Goal: Task Accomplishment & Management: Use online tool/utility

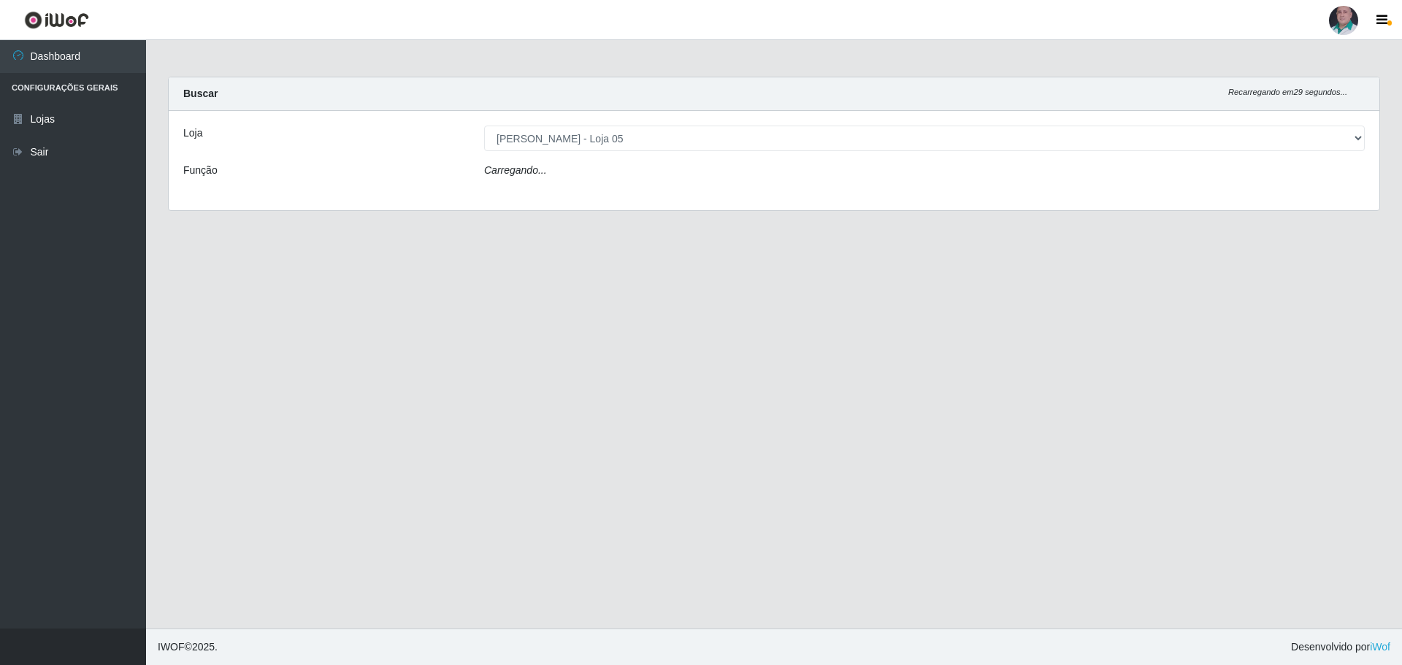
select select "252"
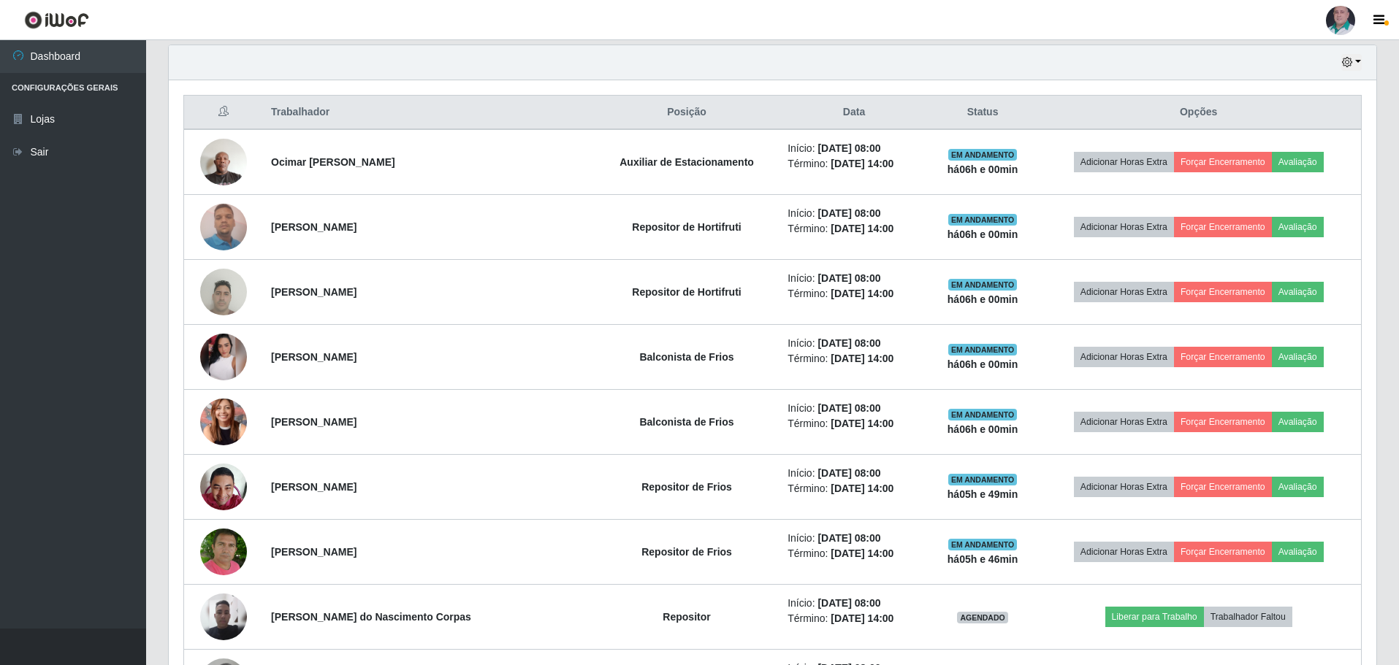
scroll to position [511, 0]
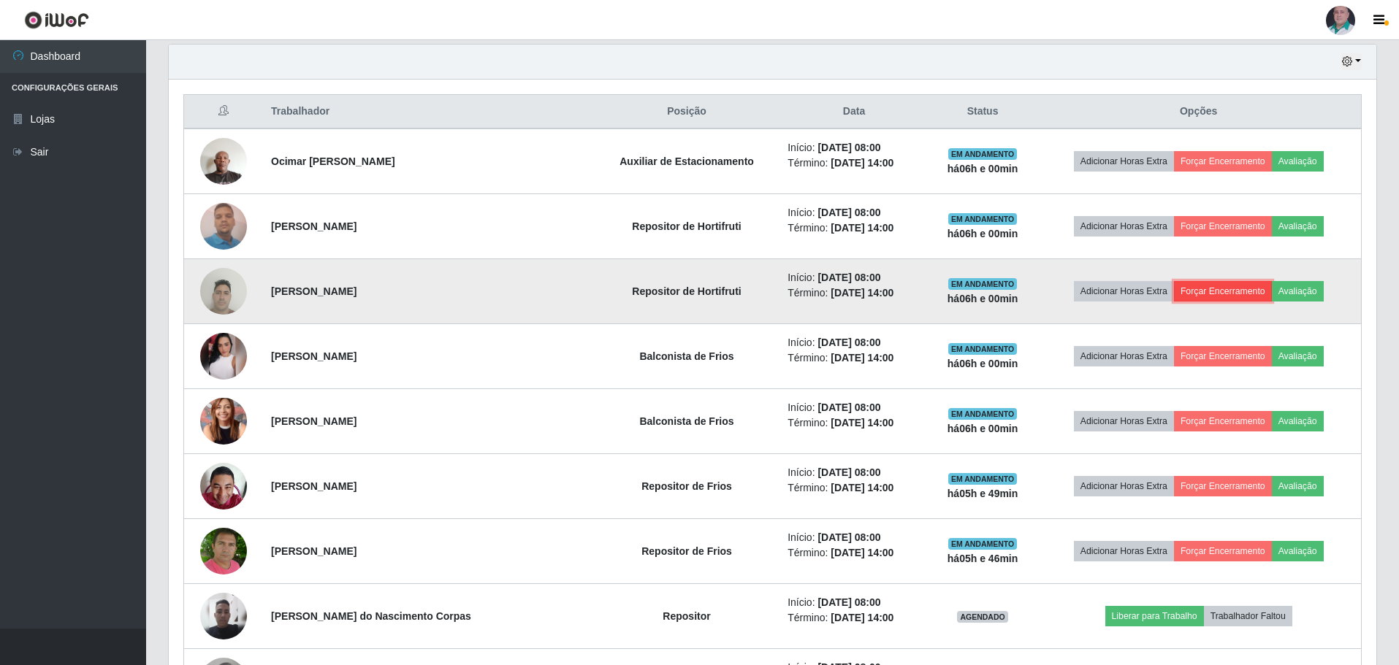
click at [1200, 294] on button "Forçar Encerramento" at bounding box center [1223, 291] width 98 height 20
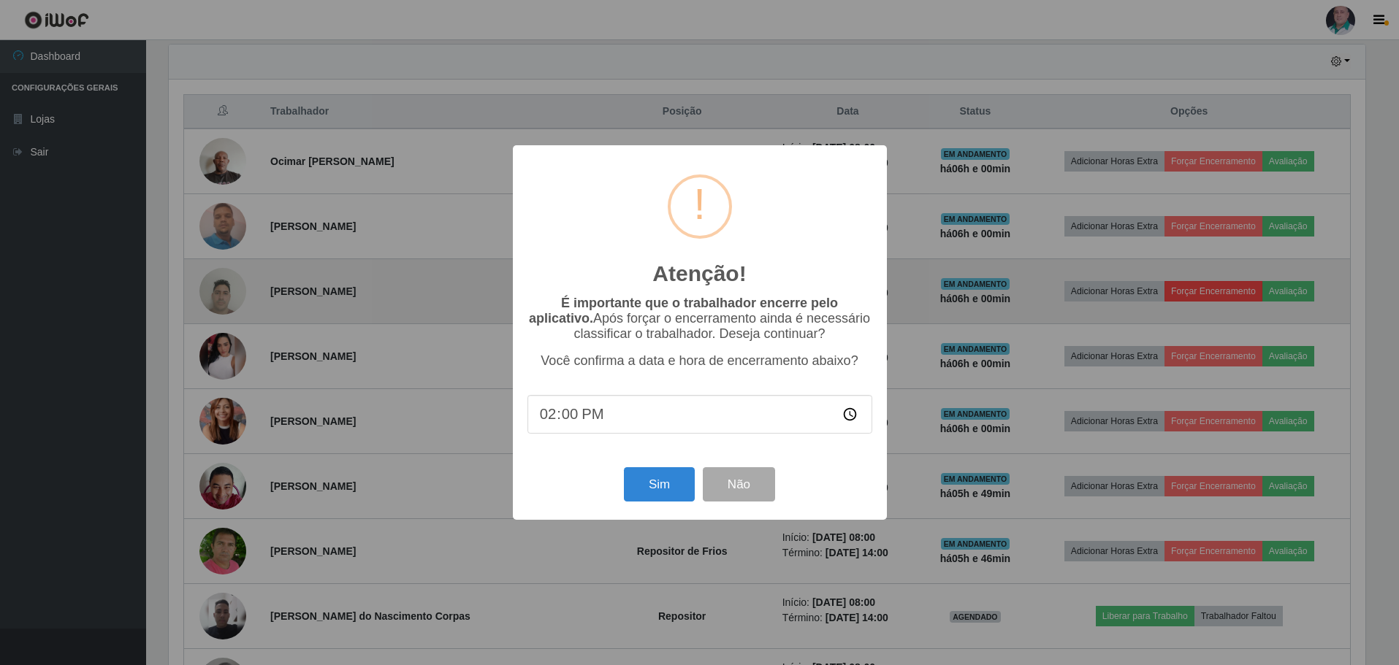
scroll to position [303, 1200]
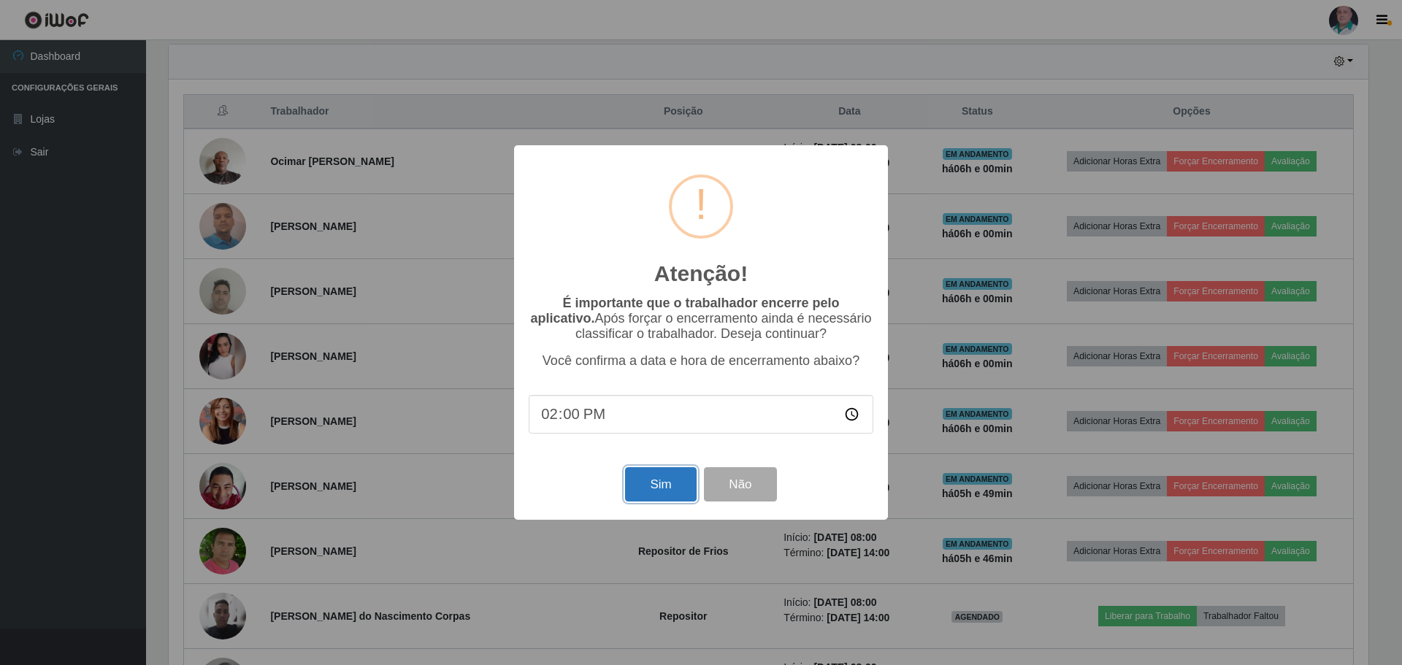
click at [665, 484] on button "Sim" at bounding box center [660, 484] width 71 height 34
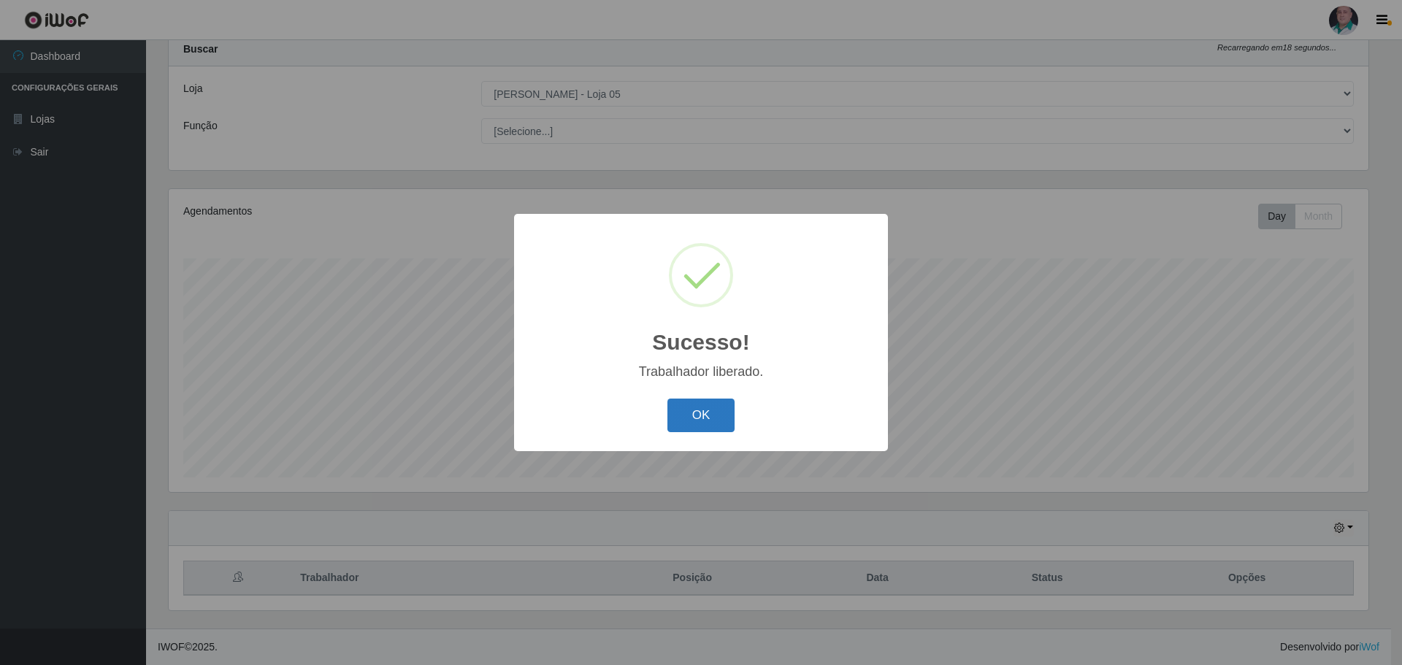
click at [714, 418] on button "OK" at bounding box center [702, 416] width 68 height 34
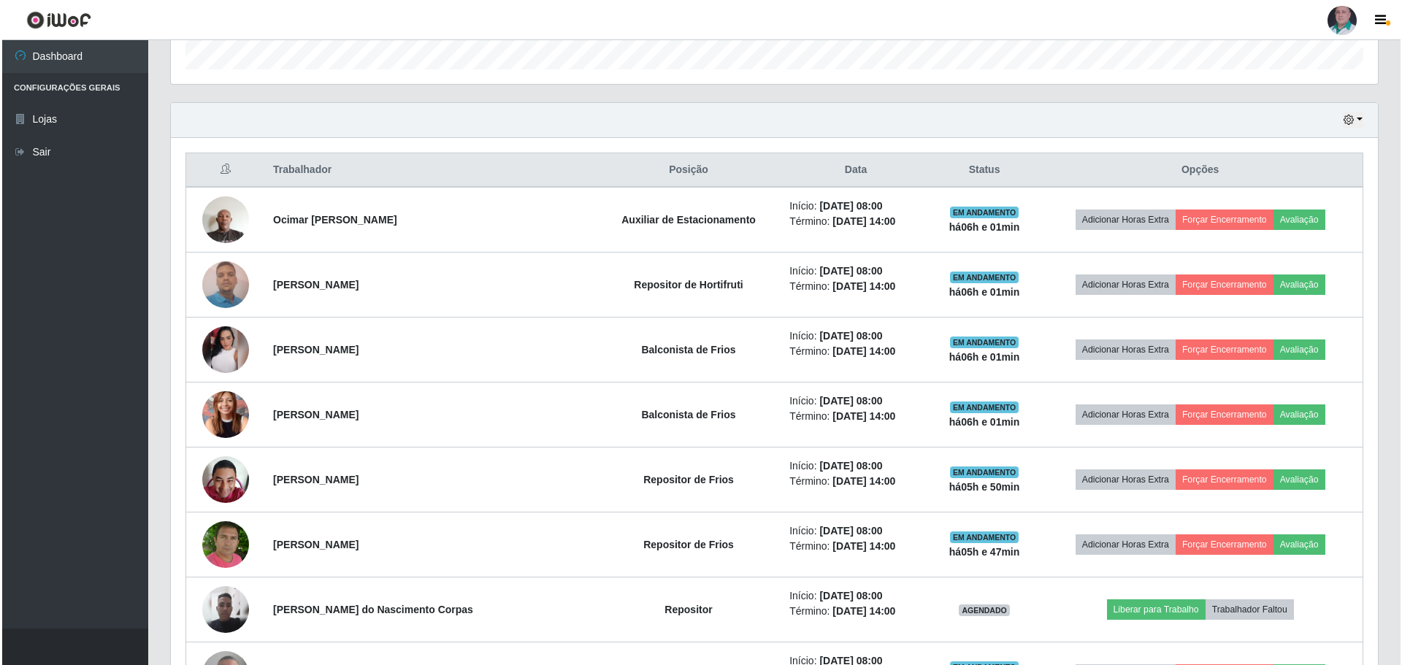
scroll to position [454, 0]
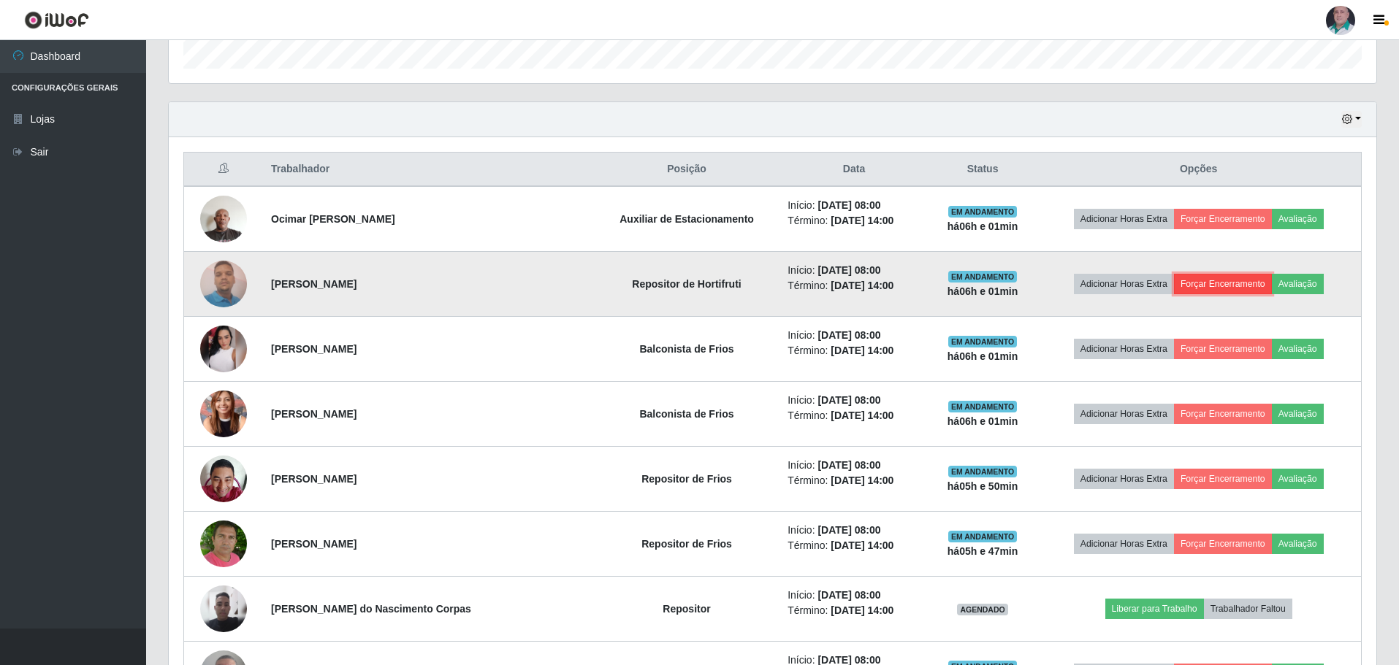
click at [1194, 280] on button "Forçar Encerramento" at bounding box center [1223, 284] width 98 height 20
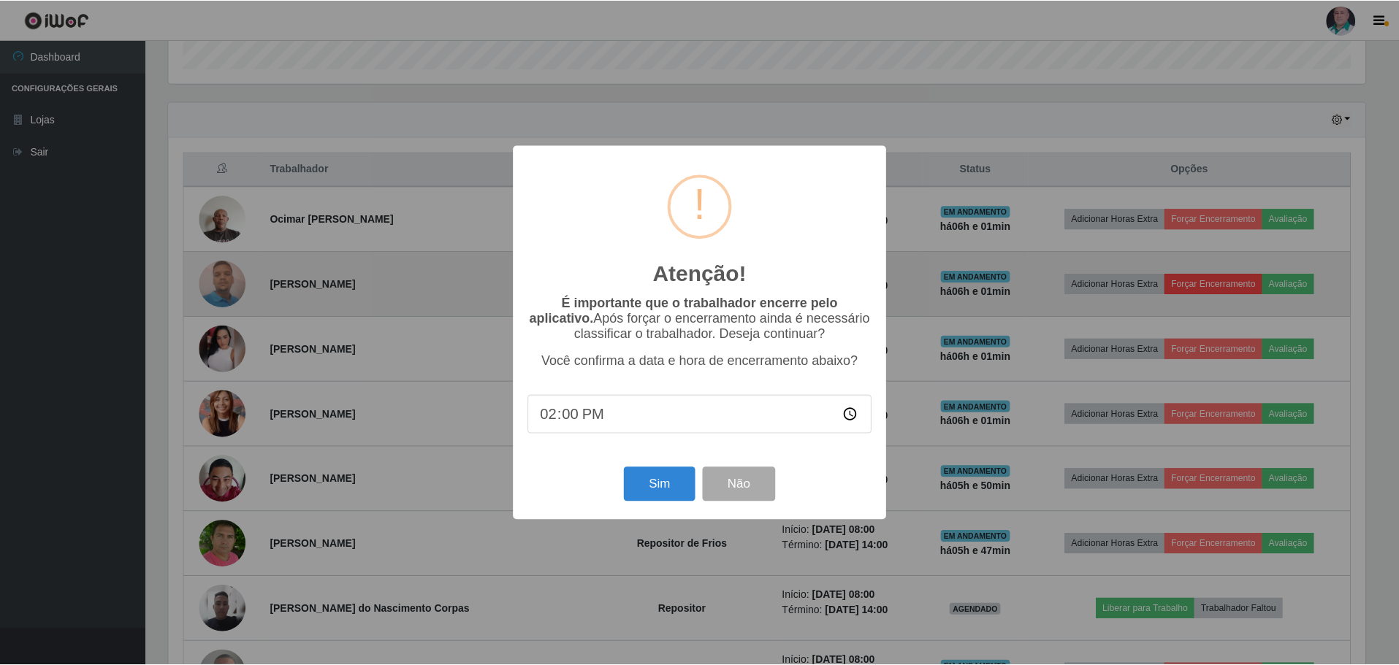
scroll to position [303, 1200]
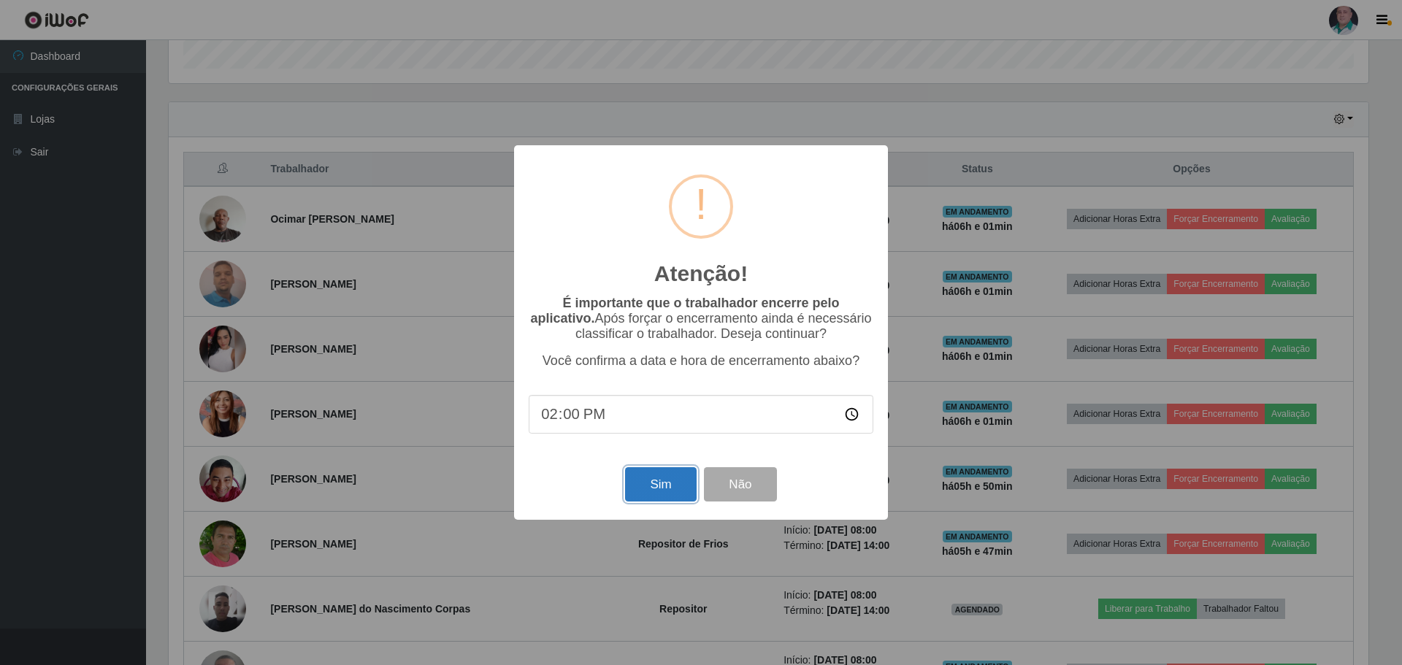
click at [662, 488] on button "Sim" at bounding box center [660, 484] width 71 height 34
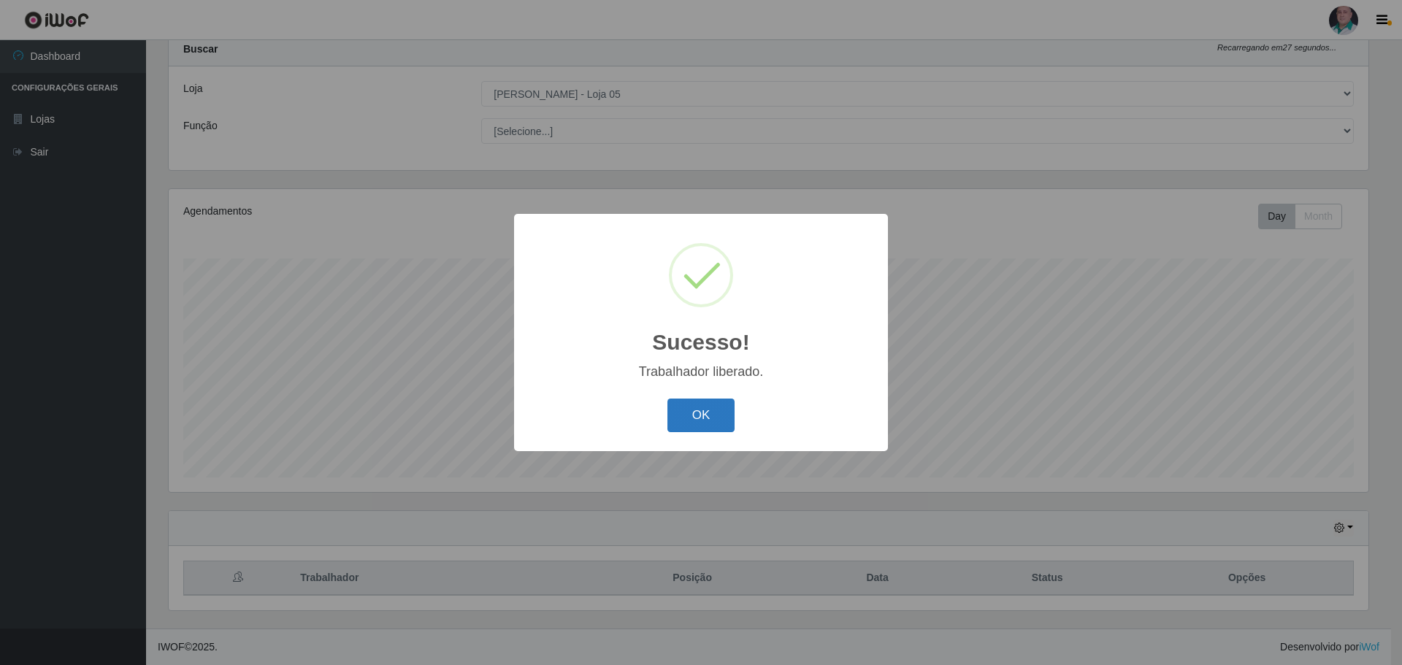
click at [692, 424] on button "OK" at bounding box center [702, 416] width 68 height 34
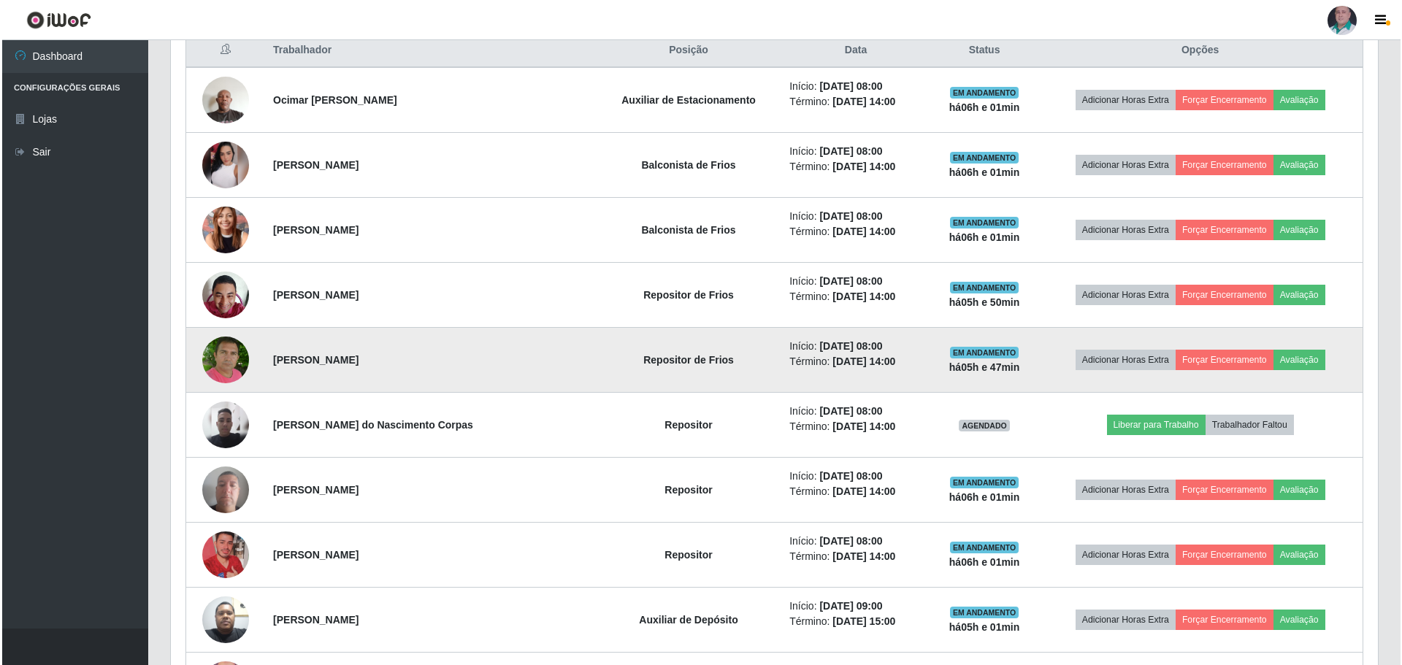
scroll to position [629, 0]
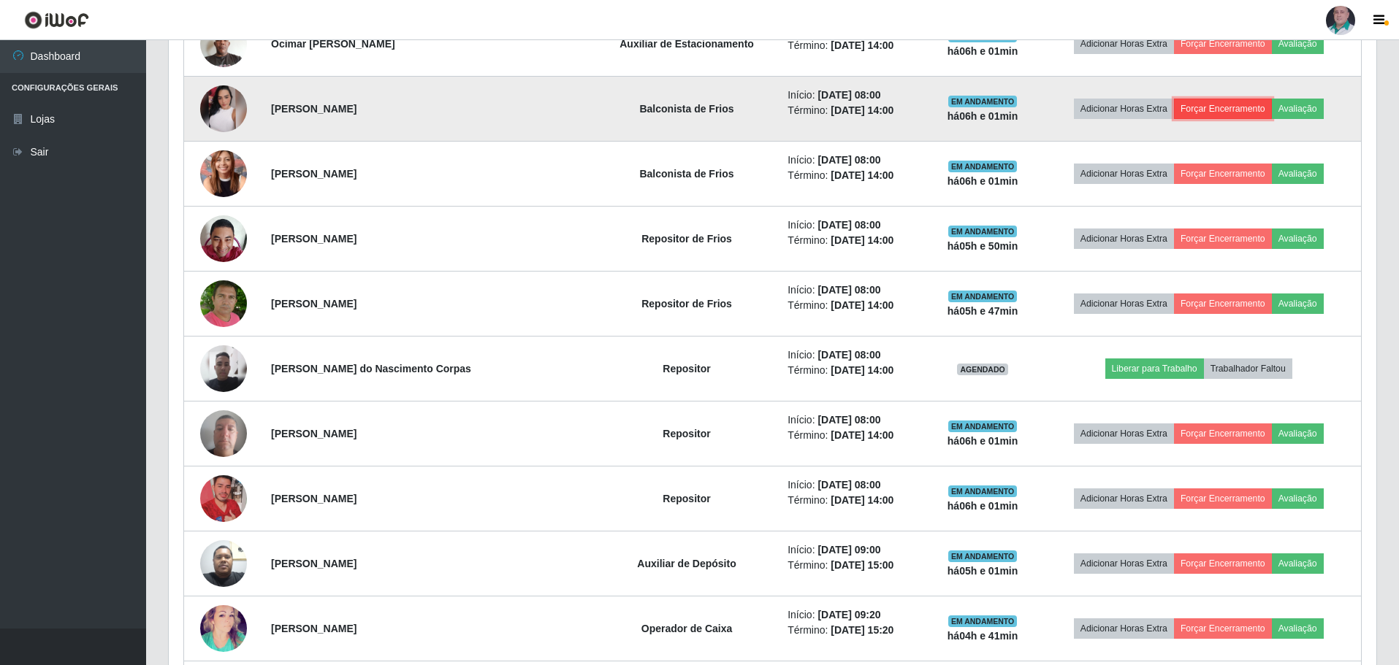
click at [1217, 112] on button "Forçar Encerramento" at bounding box center [1223, 109] width 98 height 20
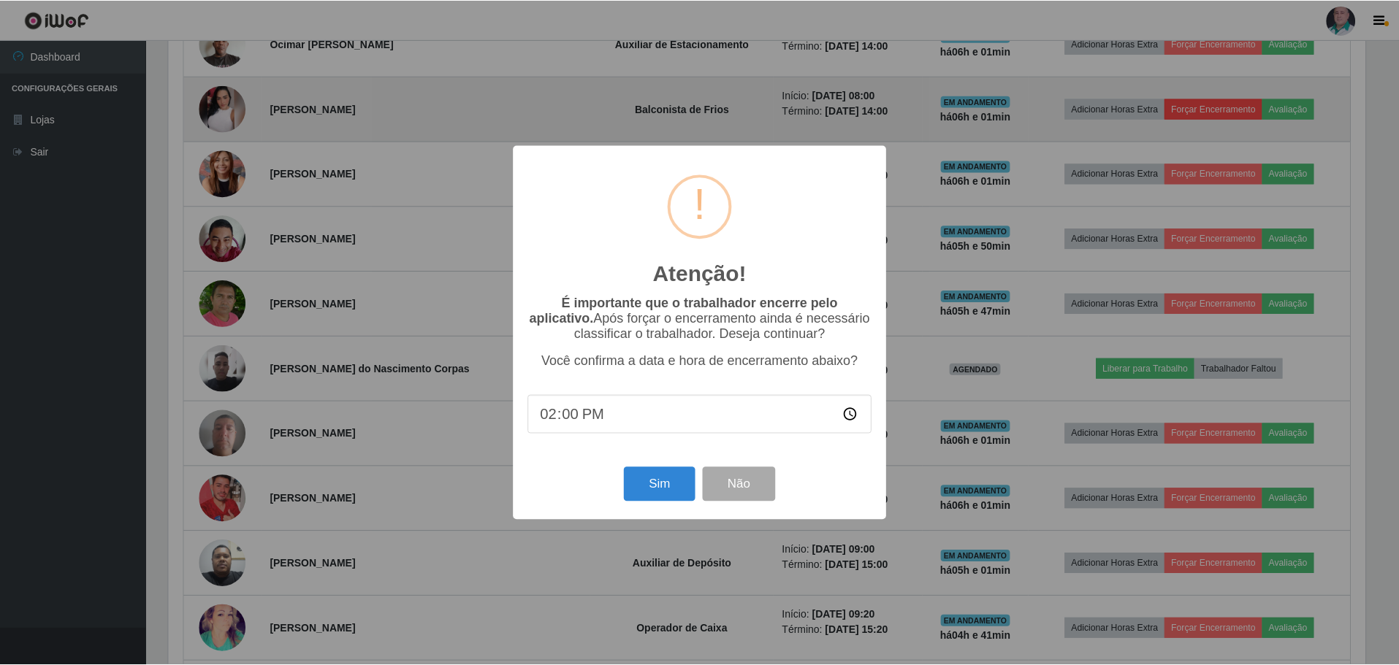
scroll to position [303, 1200]
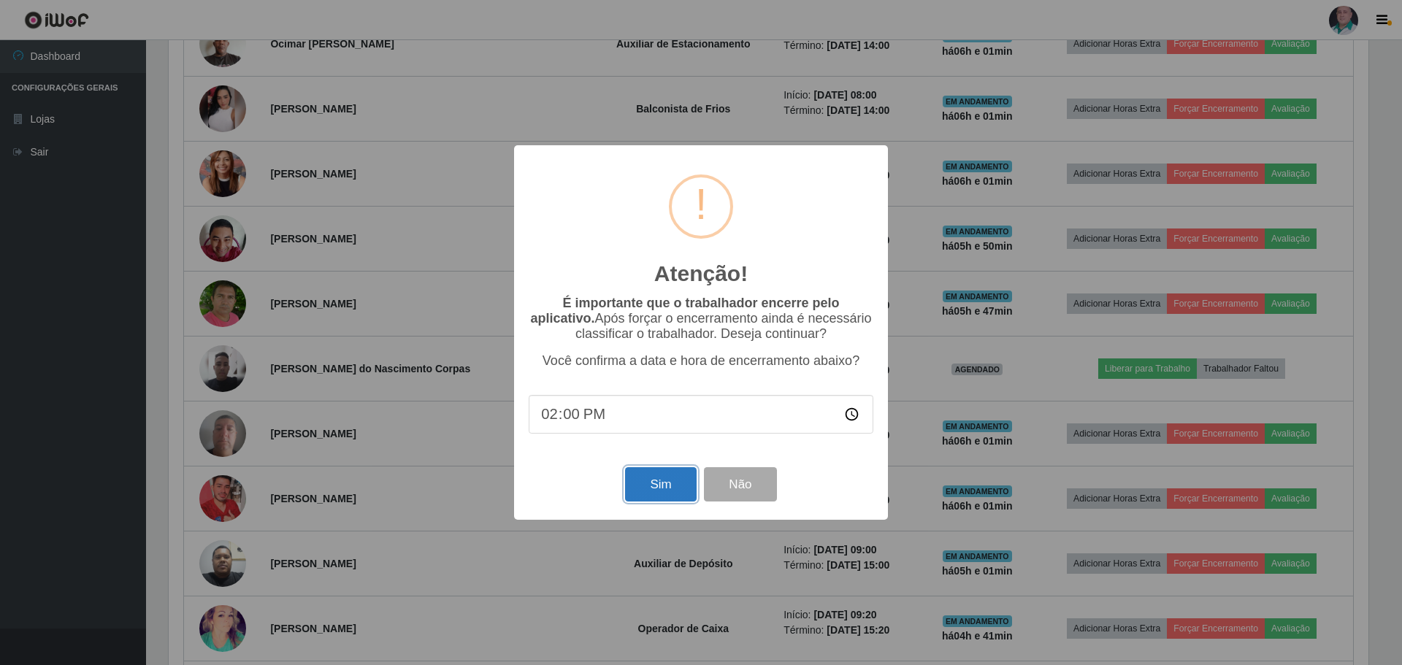
click at [646, 493] on button "Sim" at bounding box center [660, 484] width 71 height 34
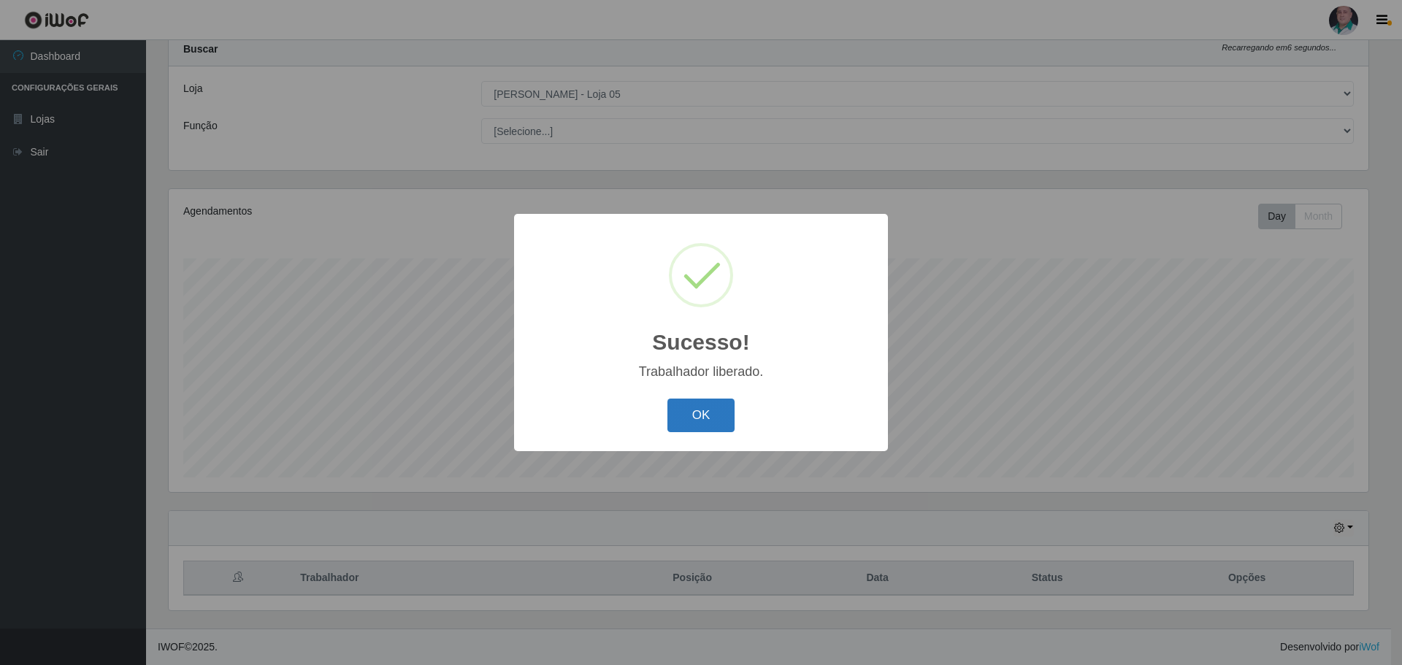
click at [699, 410] on button "OK" at bounding box center [702, 416] width 68 height 34
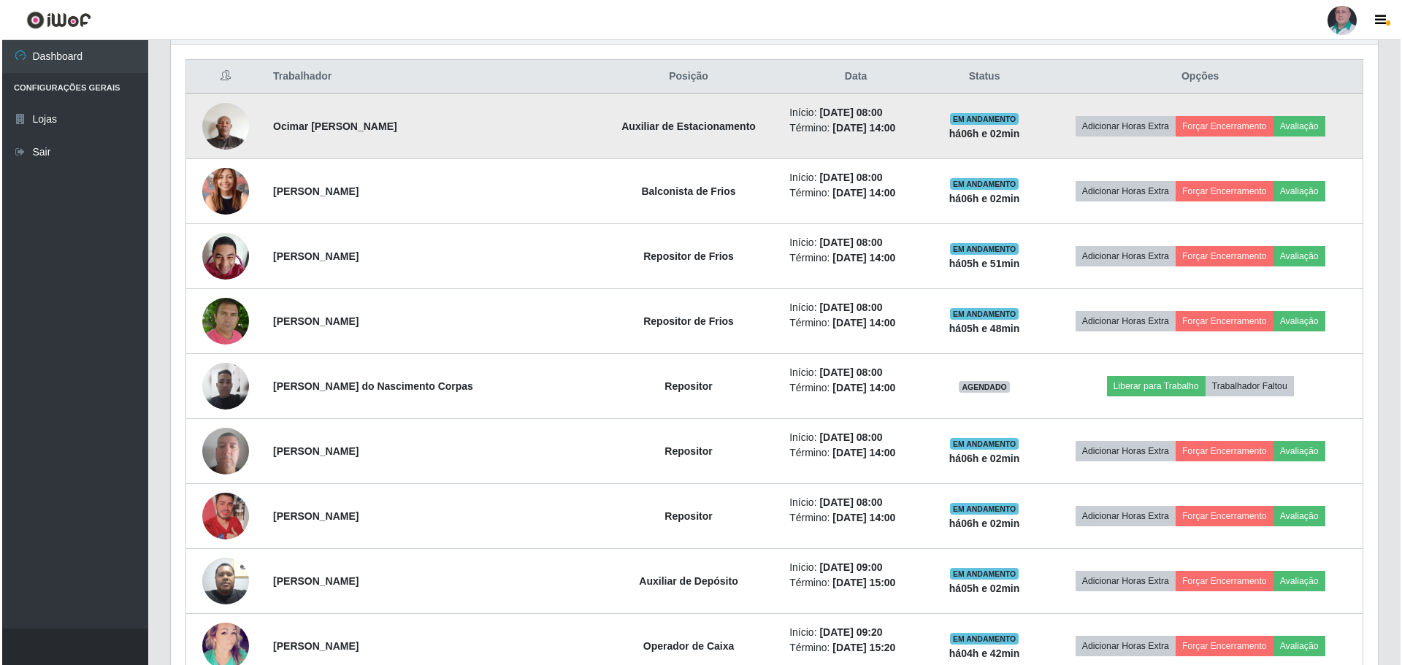
scroll to position [556, 0]
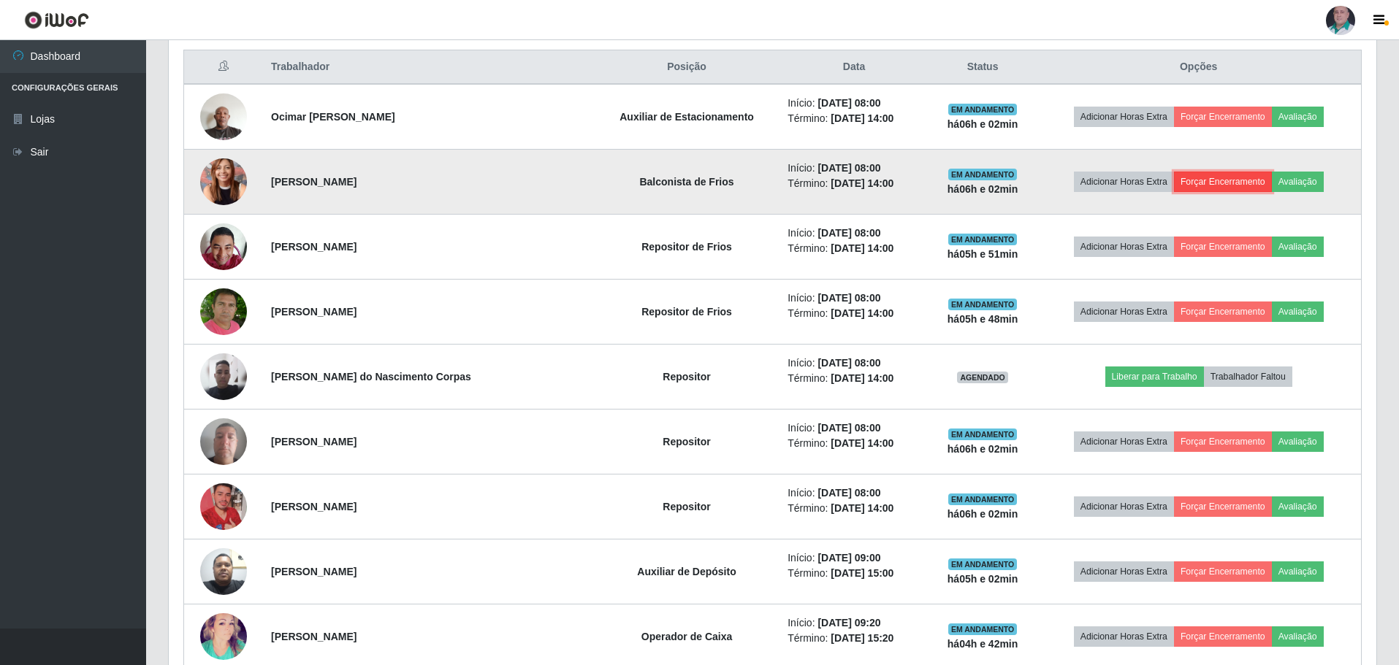
click at [1209, 183] on button "Forçar Encerramento" at bounding box center [1223, 182] width 98 height 20
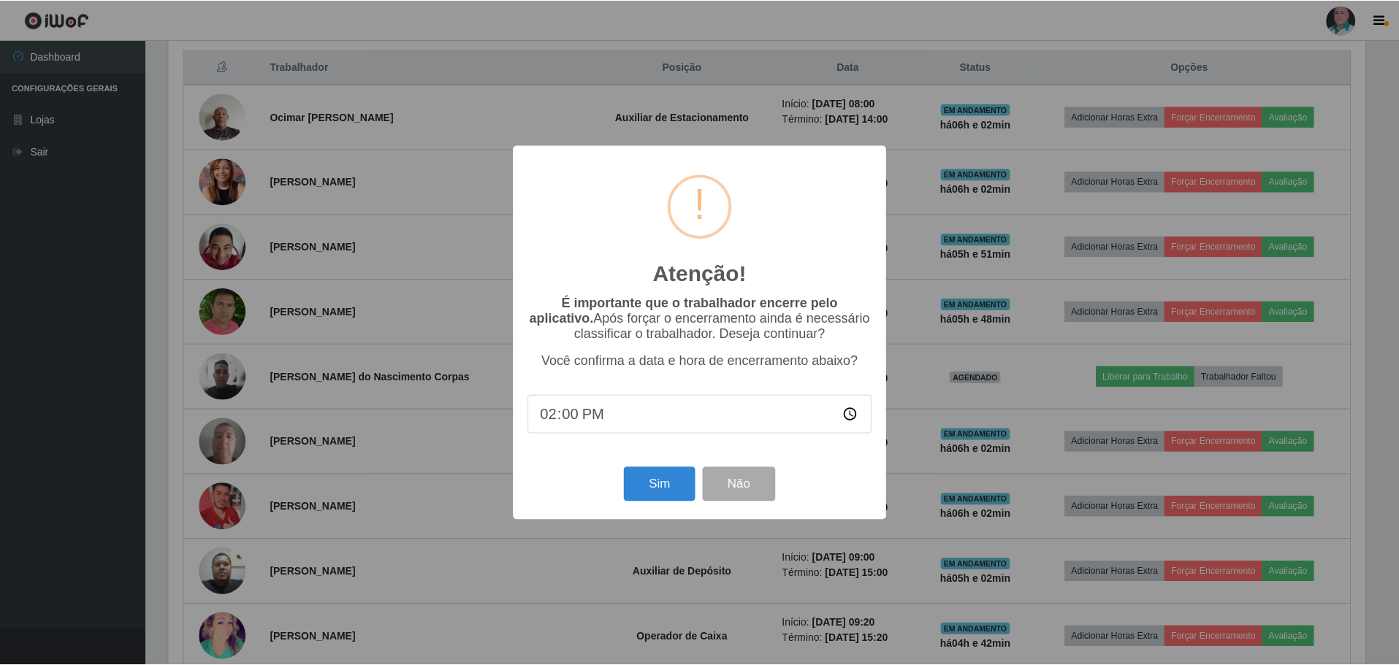
scroll to position [303, 1200]
click at [670, 488] on button "Sim" at bounding box center [660, 484] width 71 height 34
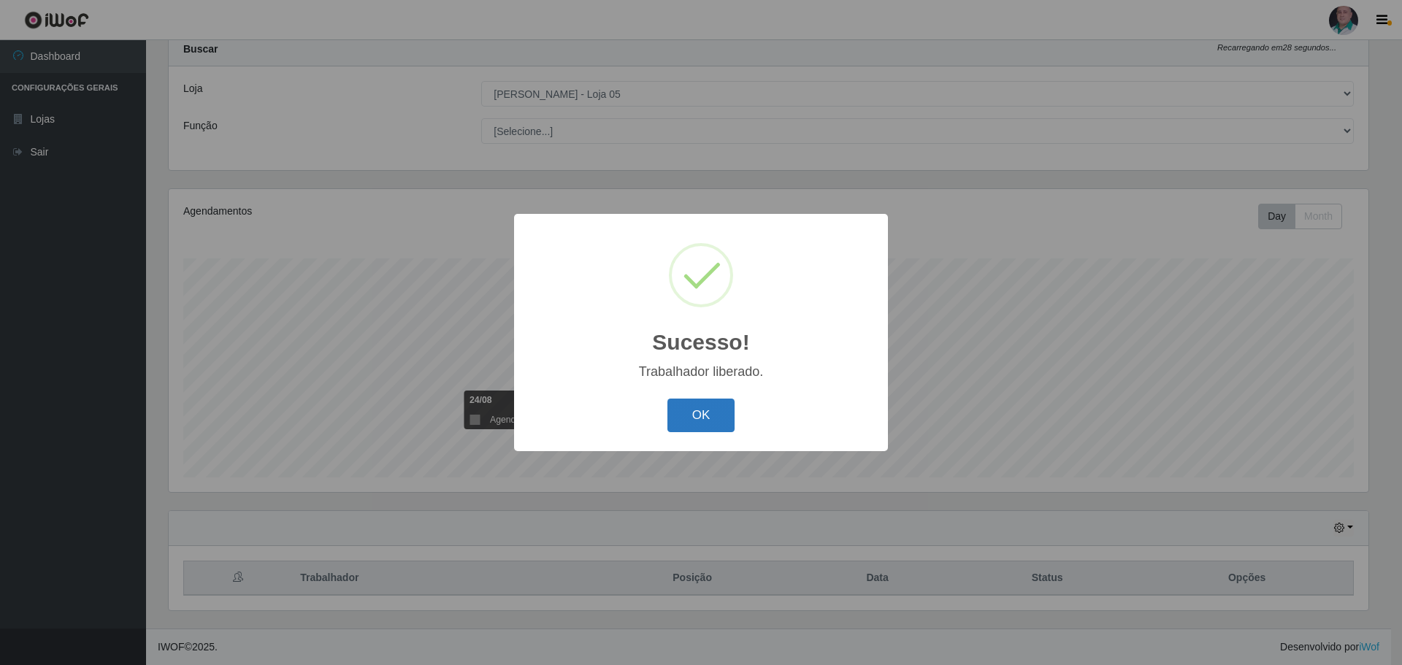
click at [703, 409] on button "OK" at bounding box center [702, 416] width 68 height 34
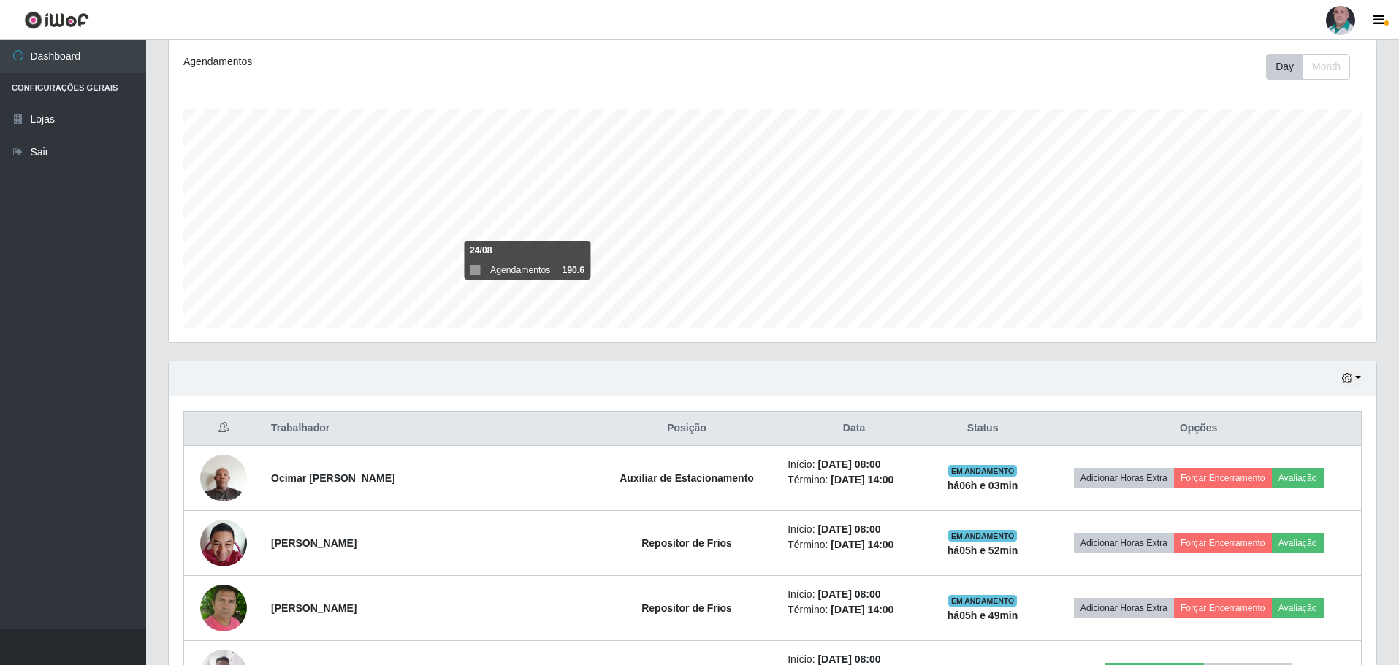
scroll to position [264, 0]
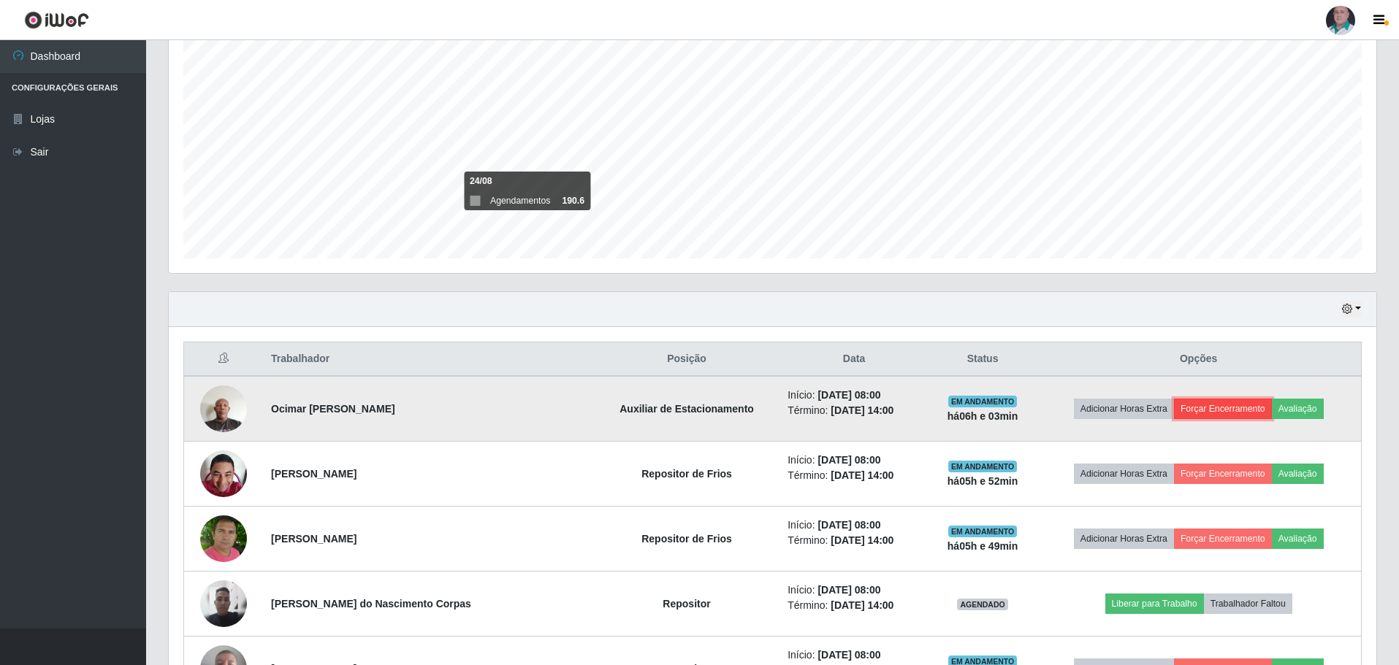
click at [1199, 410] on button "Forçar Encerramento" at bounding box center [1223, 409] width 98 height 20
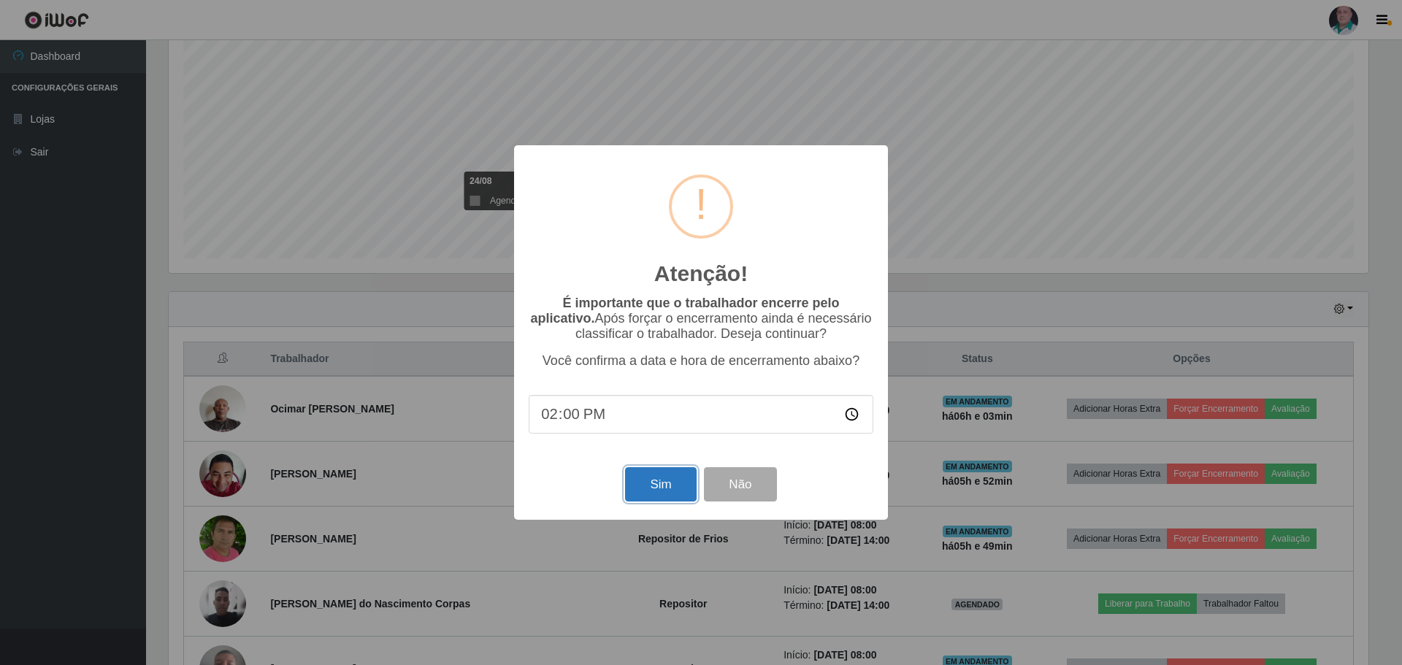
click at [654, 488] on button "Sim" at bounding box center [660, 484] width 71 height 34
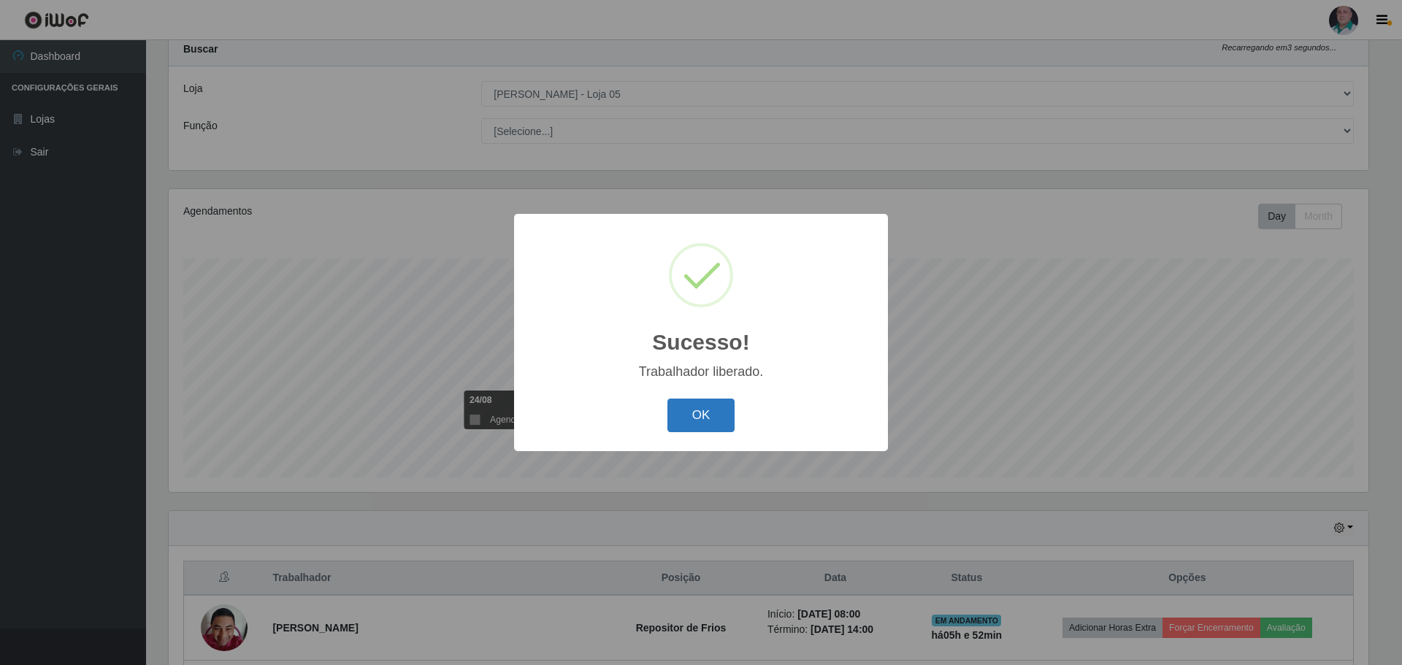
click at [698, 416] on button "OK" at bounding box center [702, 416] width 68 height 34
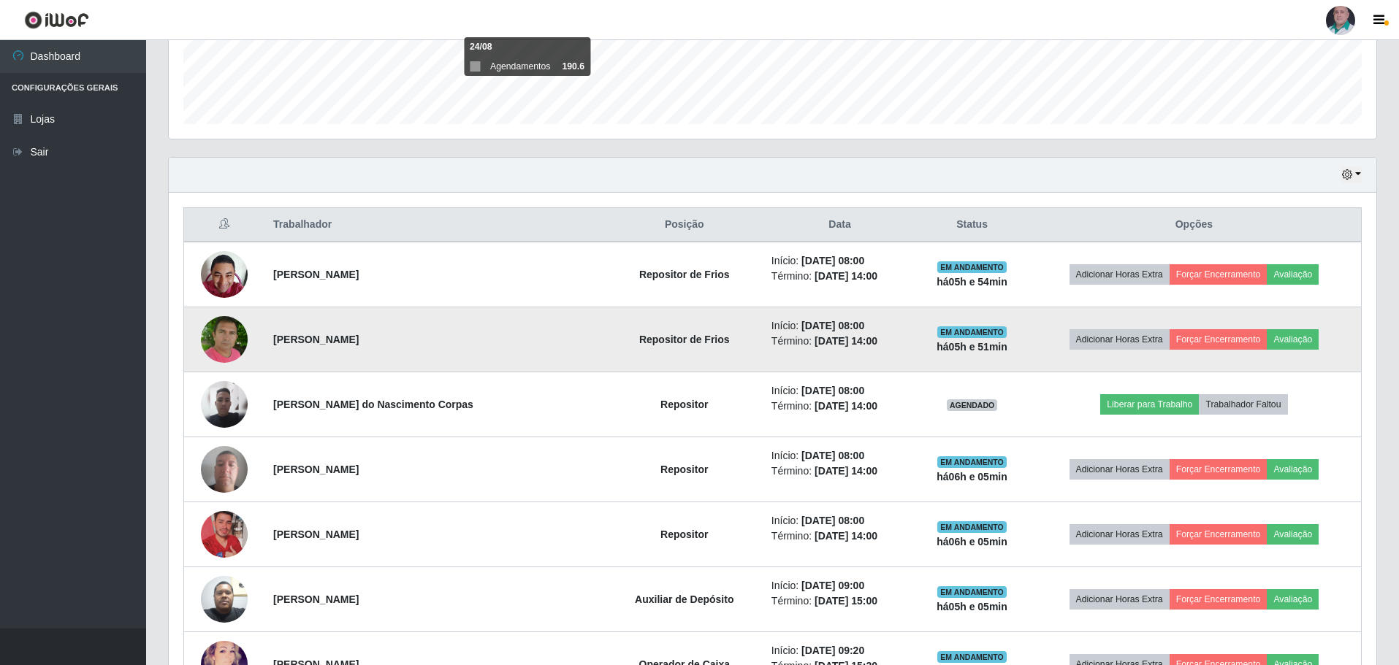
scroll to position [556, 0]
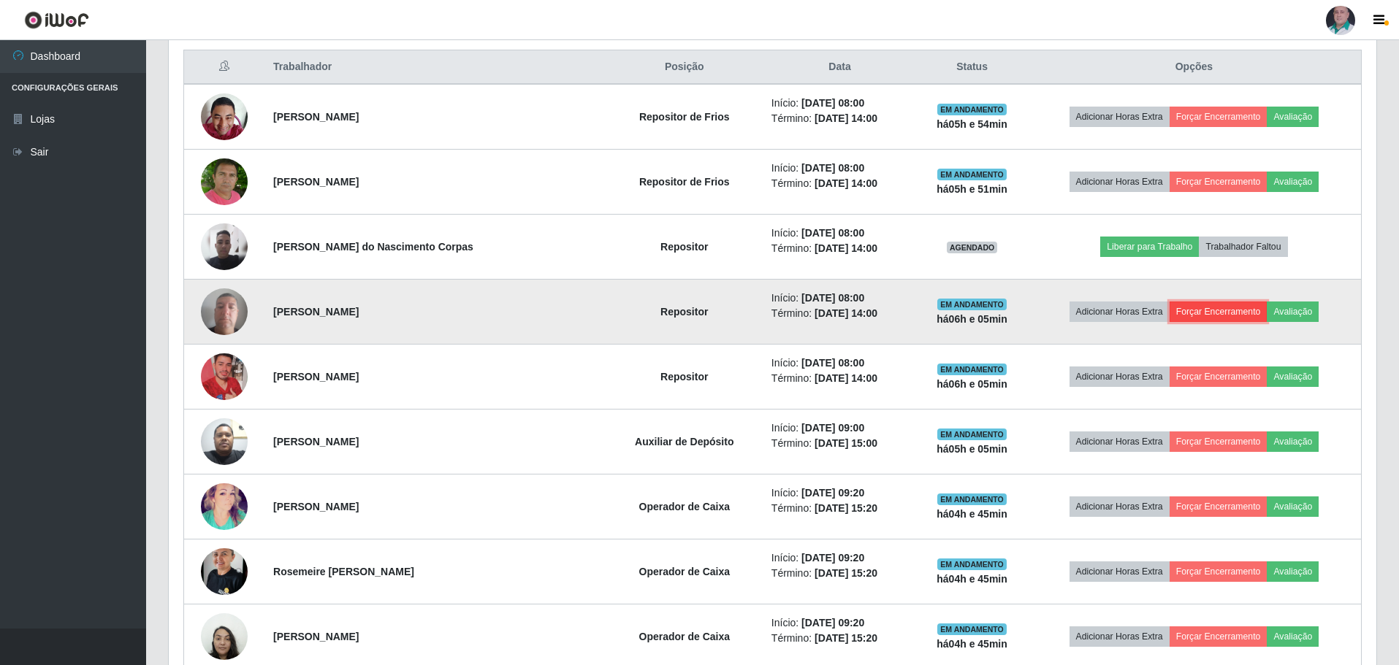
click at [1193, 313] on button "Forçar Encerramento" at bounding box center [1218, 312] width 98 height 20
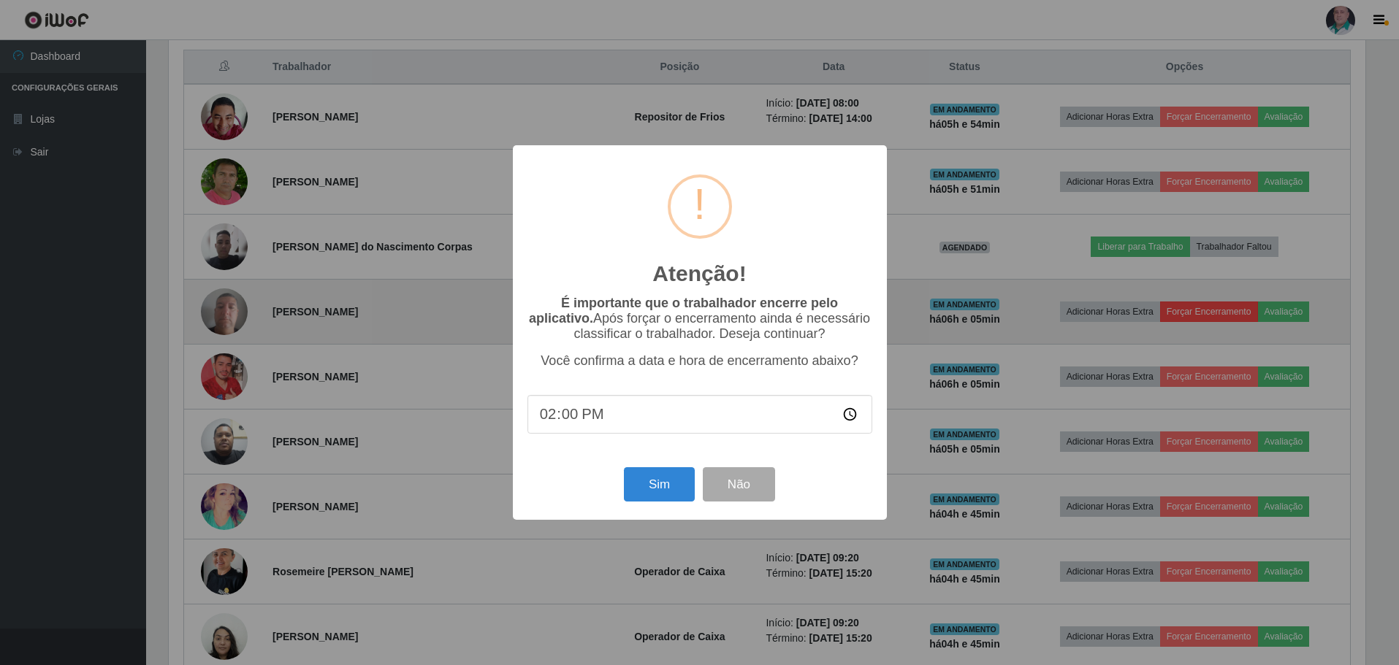
scroll to position [303, 1200]
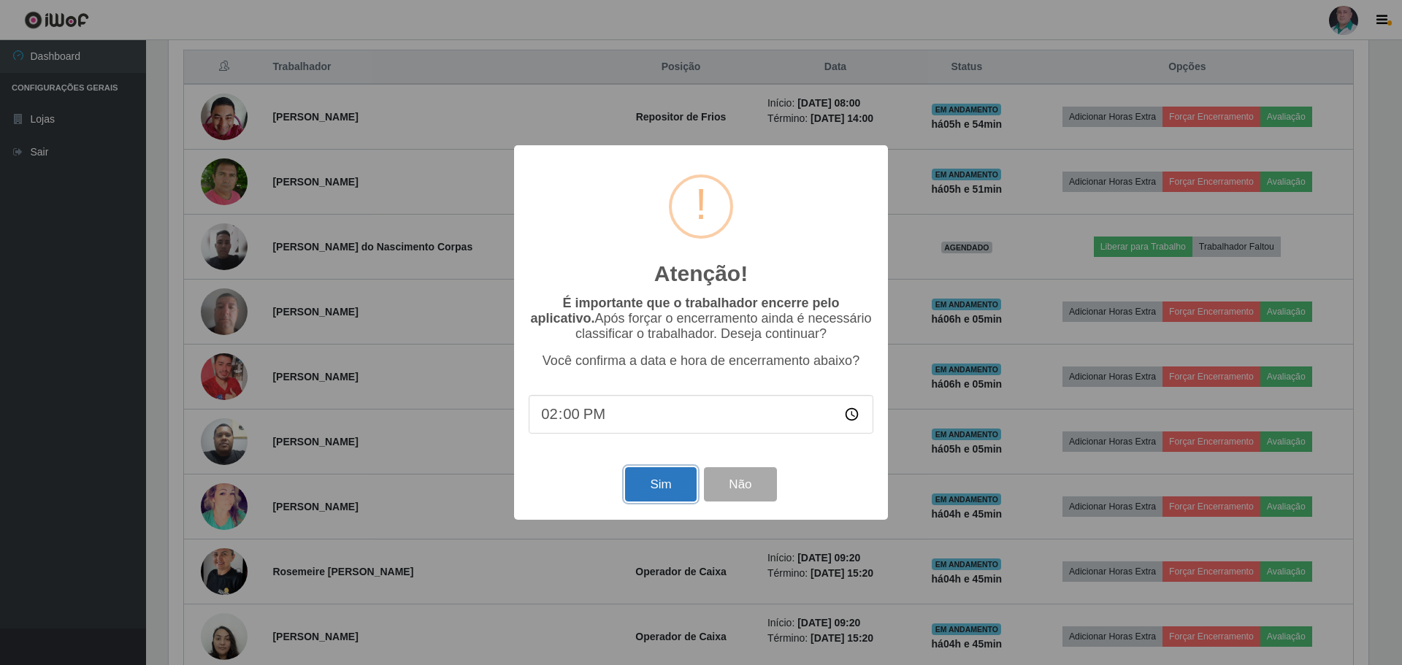
click at [662, 490] on button "Sim" at bounding box center [660, 484] width 71 height 34
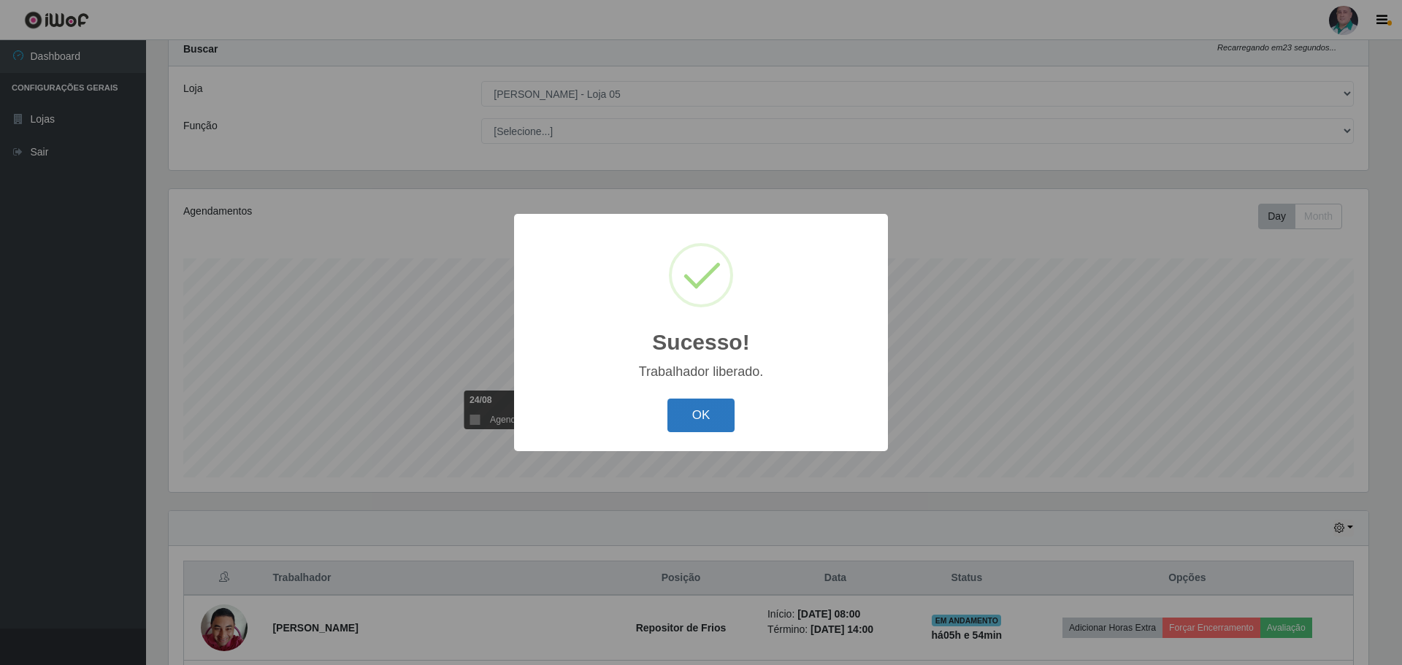
click at [698, 408] on button "OK" at bounding box center [702, 416] width 68 height 34
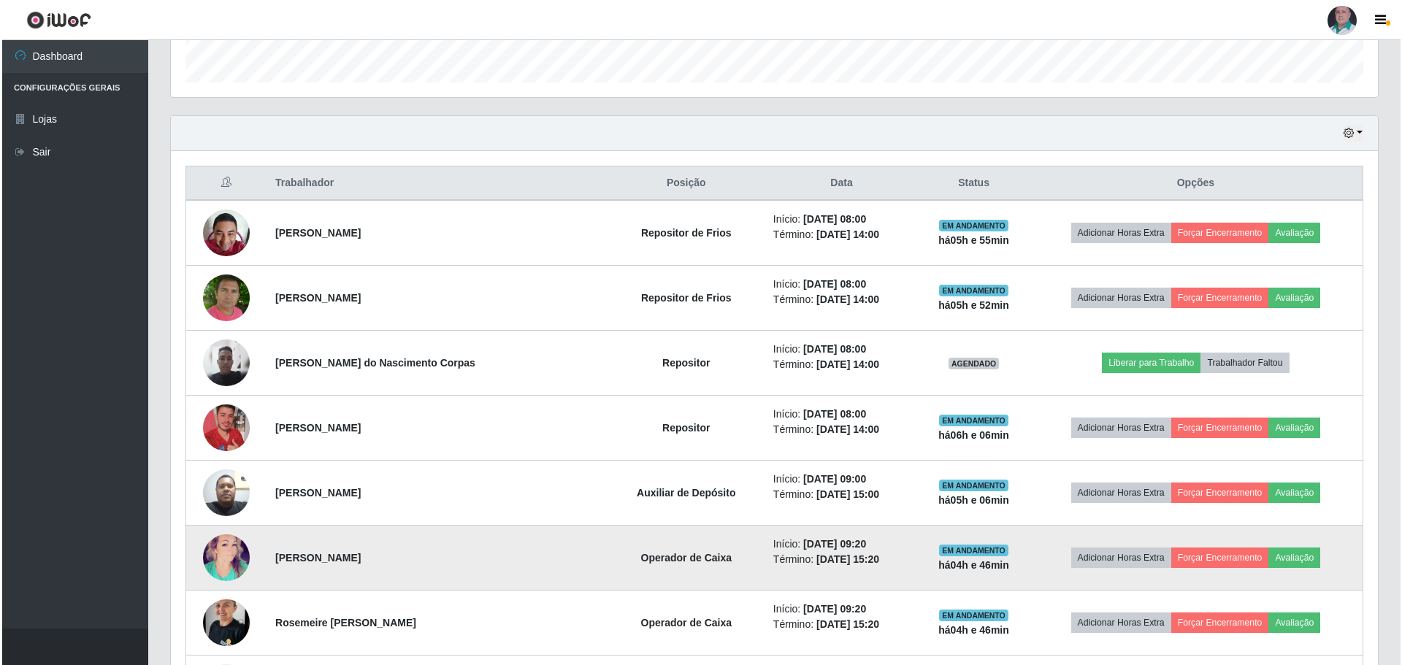
scroll to position [556, 0]
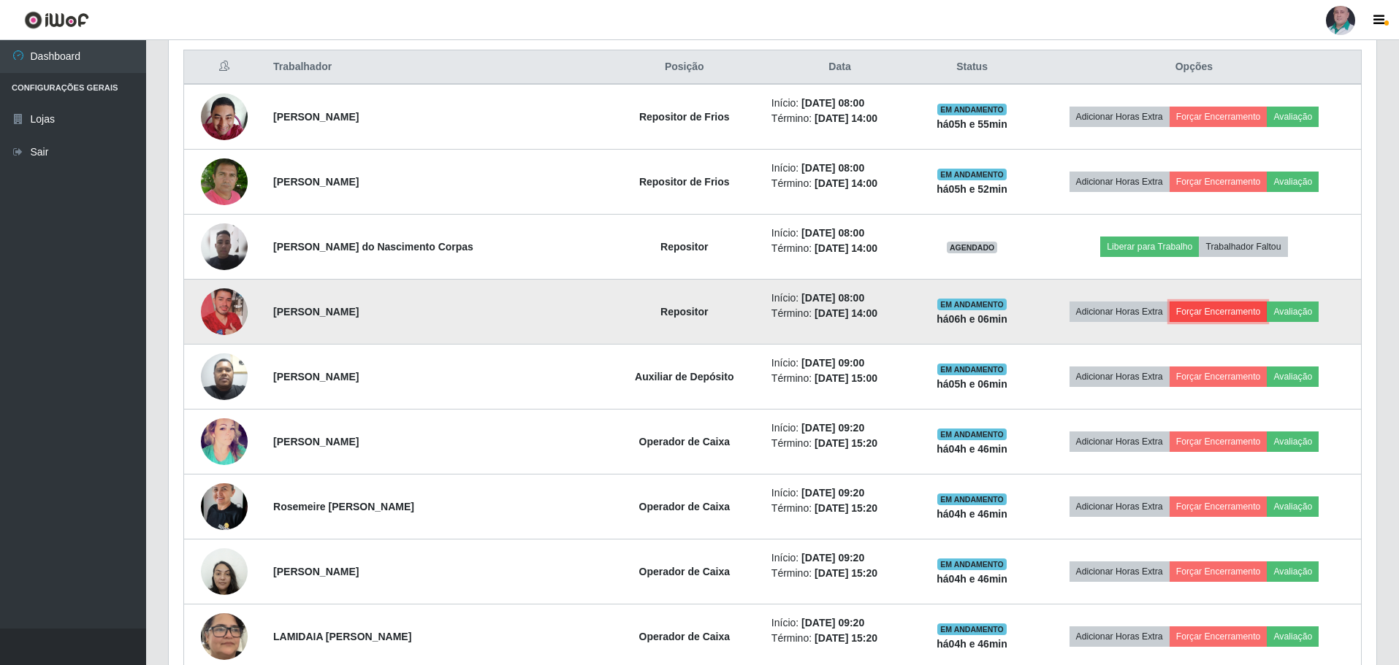
click at [1221, 313] on button "Forçar Encerramento" at bounding box center [1218, 312] width 98 height 20
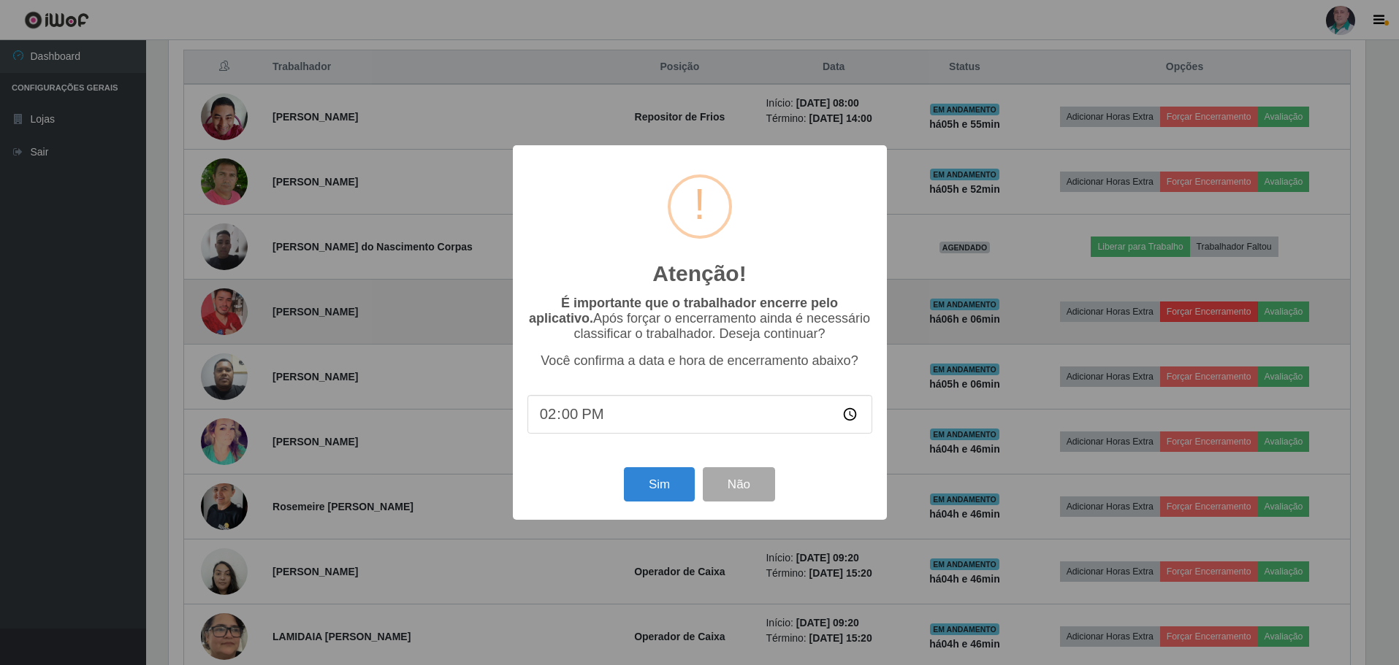
scroll to position [303, 1200]
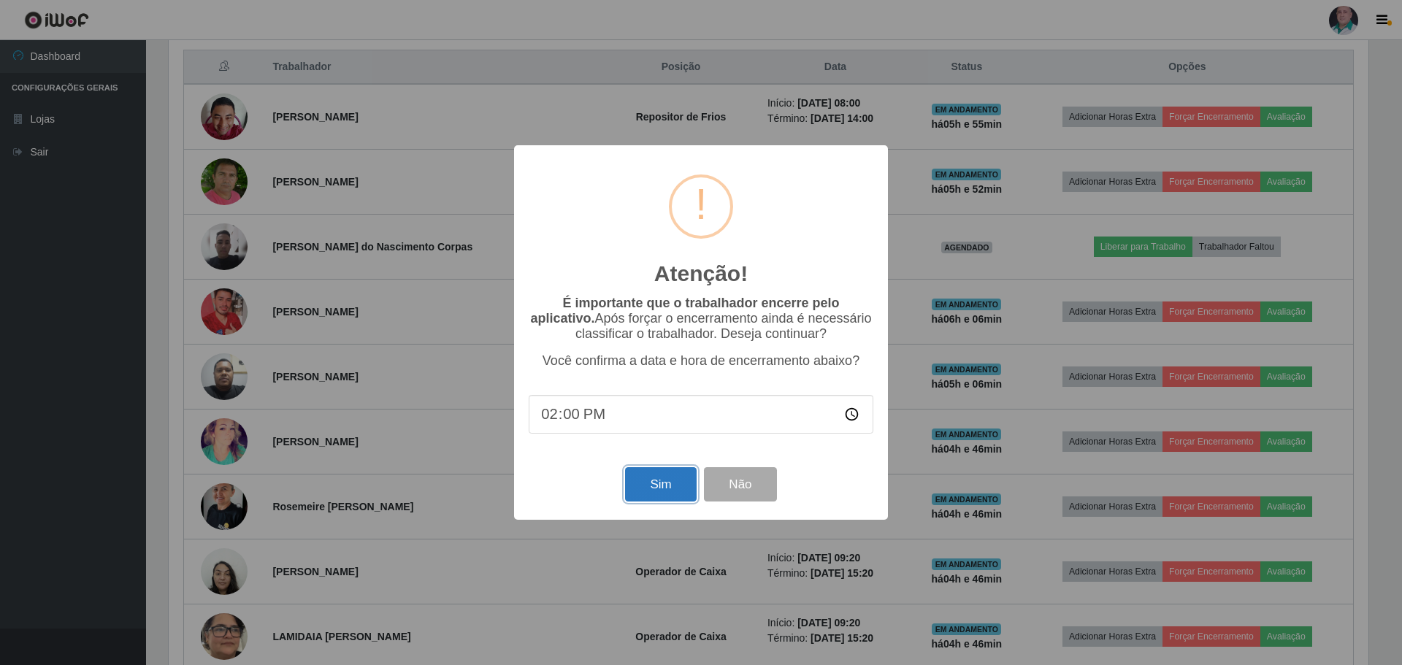
click at [645, 488] on button "Sim" at bounding box center [660, 484] width 71 height 34
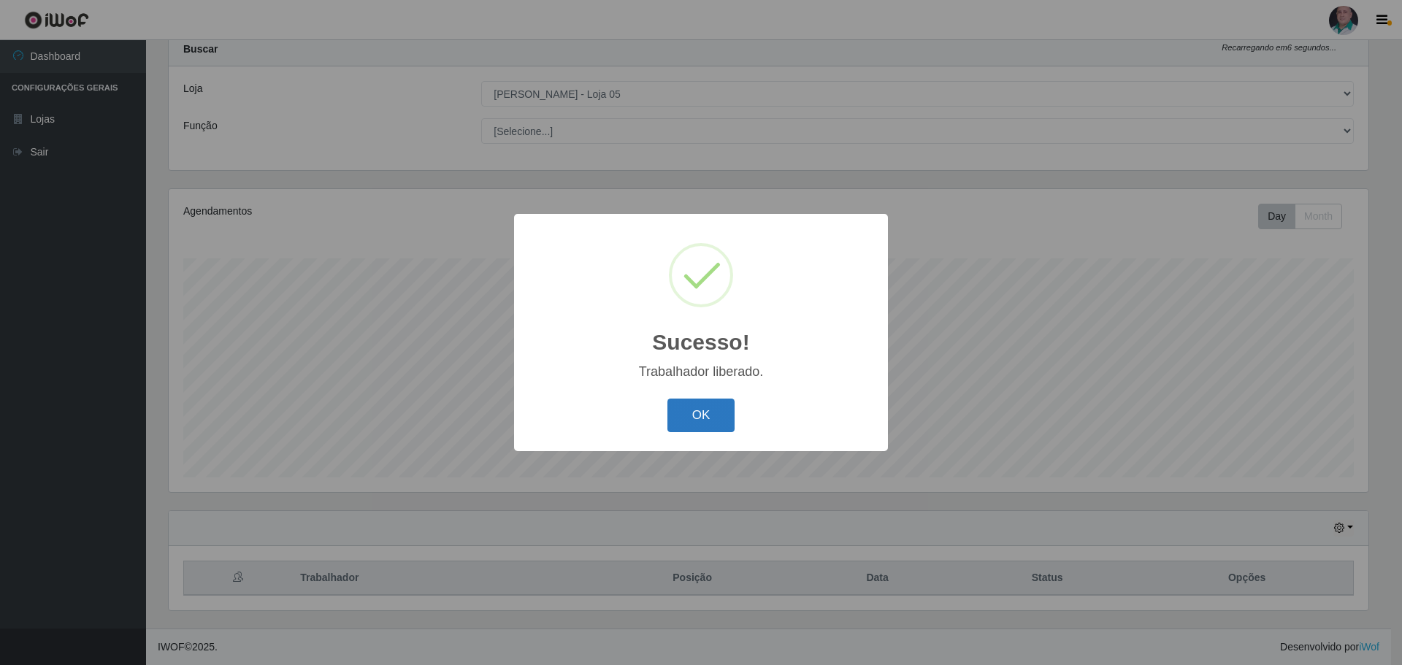
click at [700, 422] on button "OK" at bounding box center [702, 416] width 68 height 34
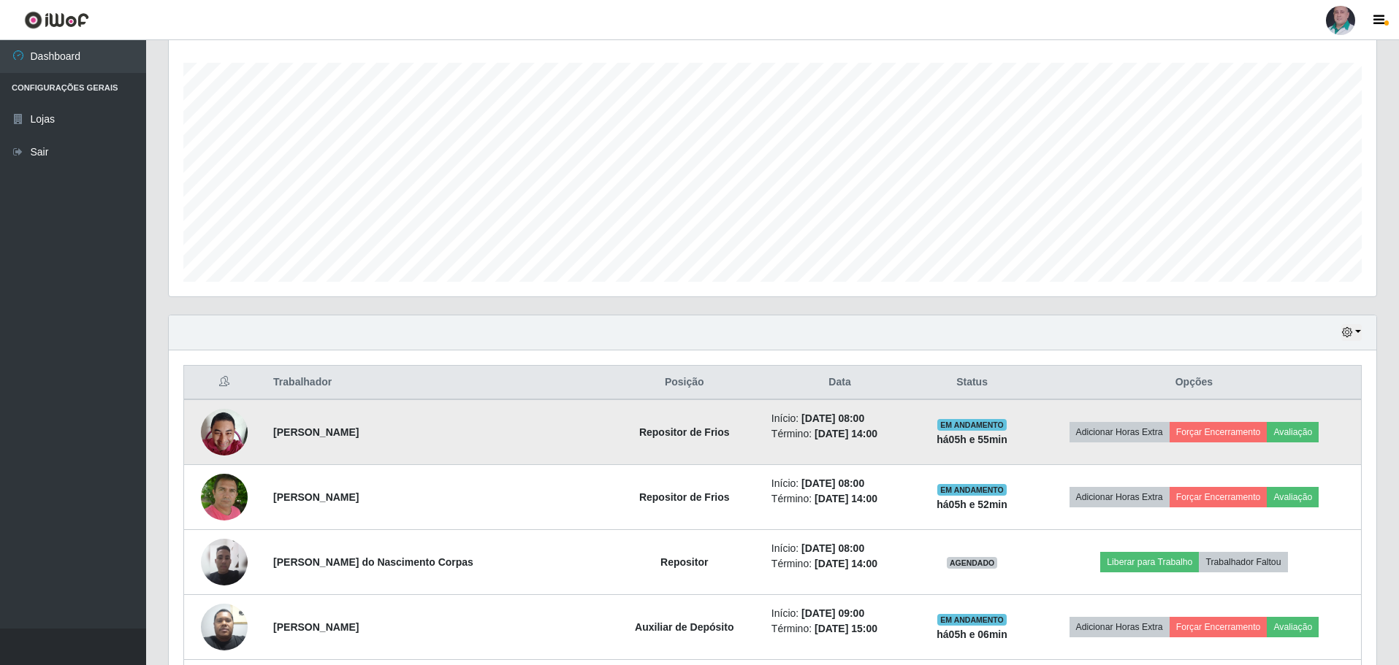
scroll to position [337, 0]
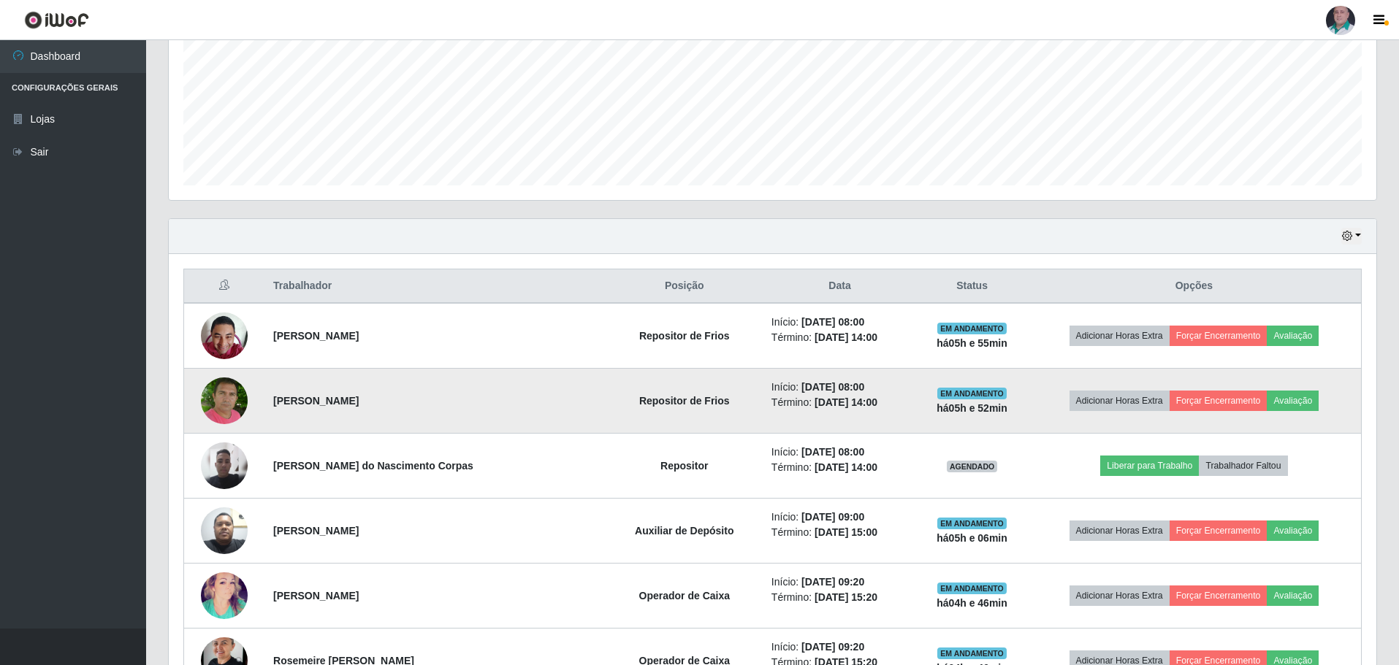
click at [228, 409] on img at bounding box center [224, 401] width 47 height 53
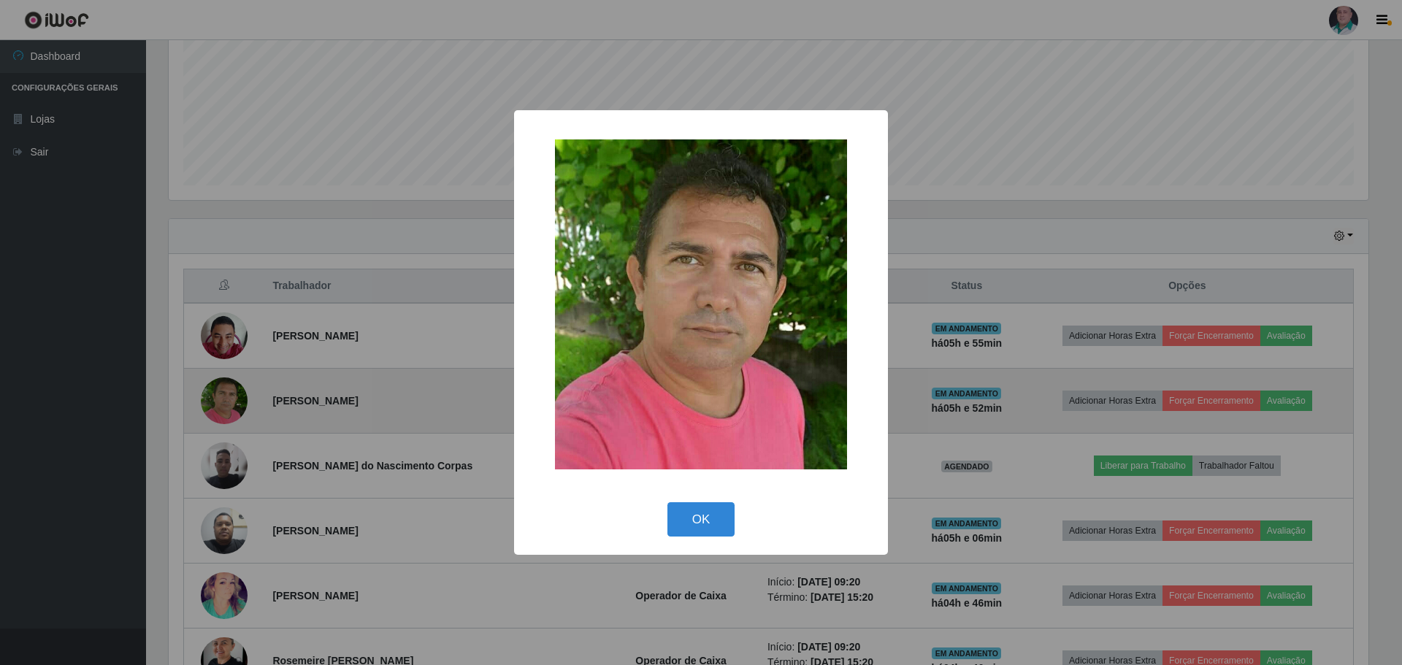
click at [228, 409] on div "× OK Cancel" at bounding box center [701, 332] width 1402 height 665
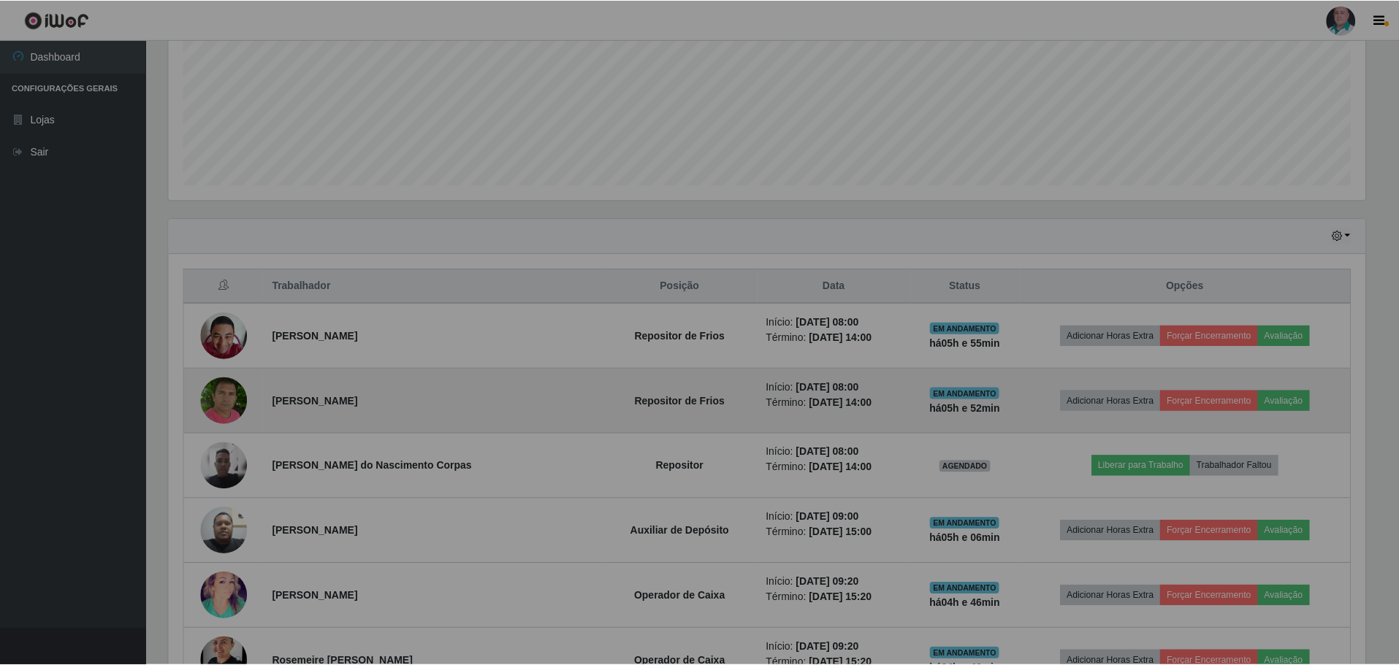
scroll to position [303, 1207]
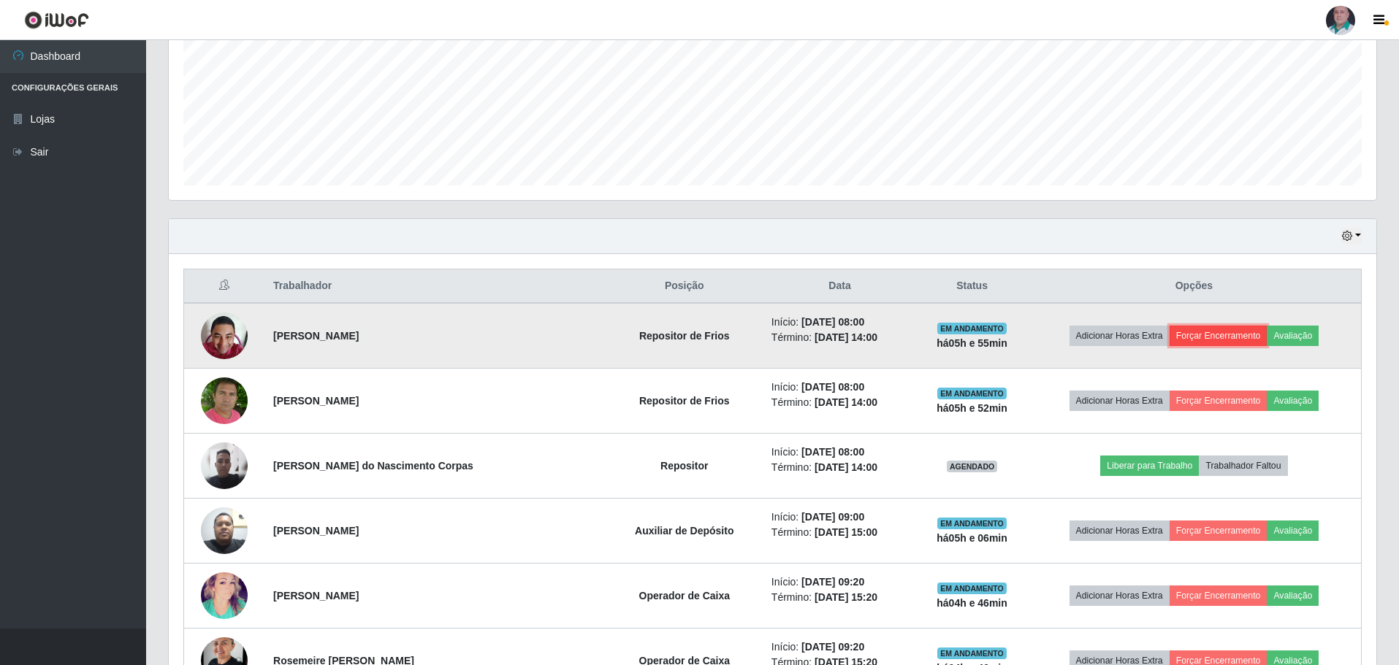
click at [1204, 338] on button "Forçar Encerramento" at bounding box center [1218, 336] width 98 height 20
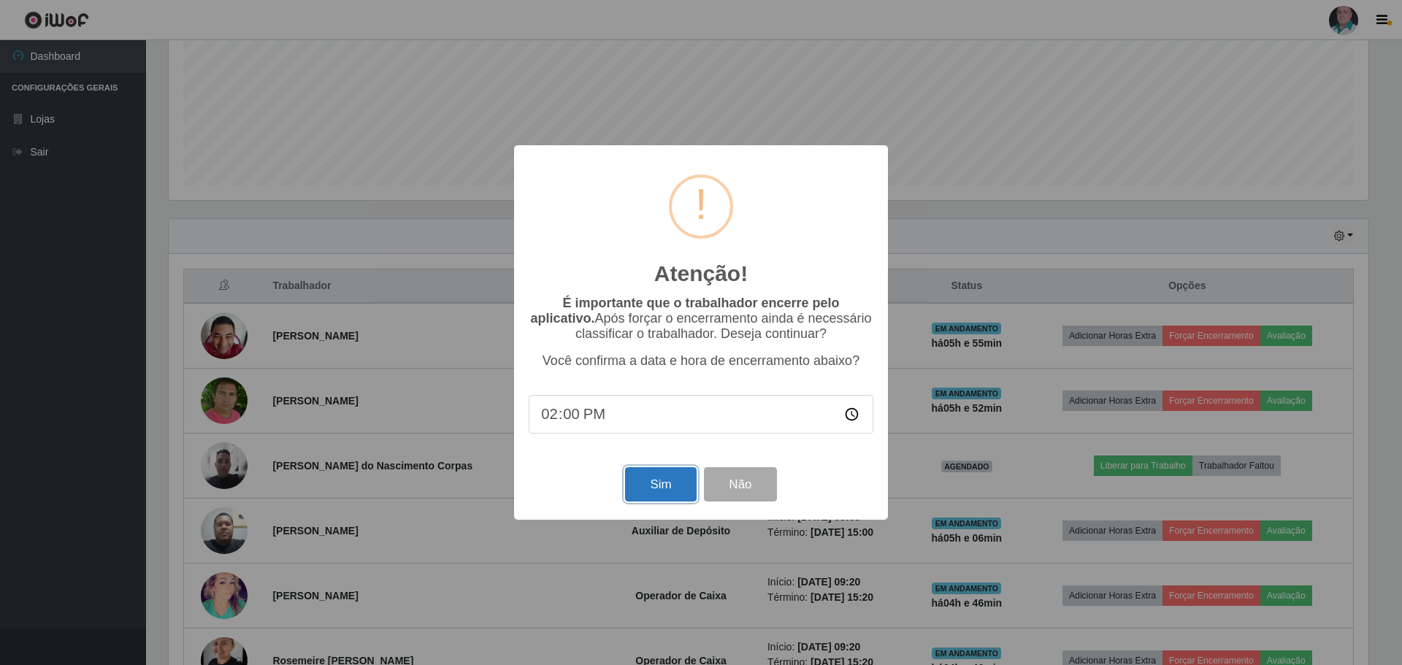
click at [685, 479] on button "Sim" at bounding box center [660, 484] width 71 height 34
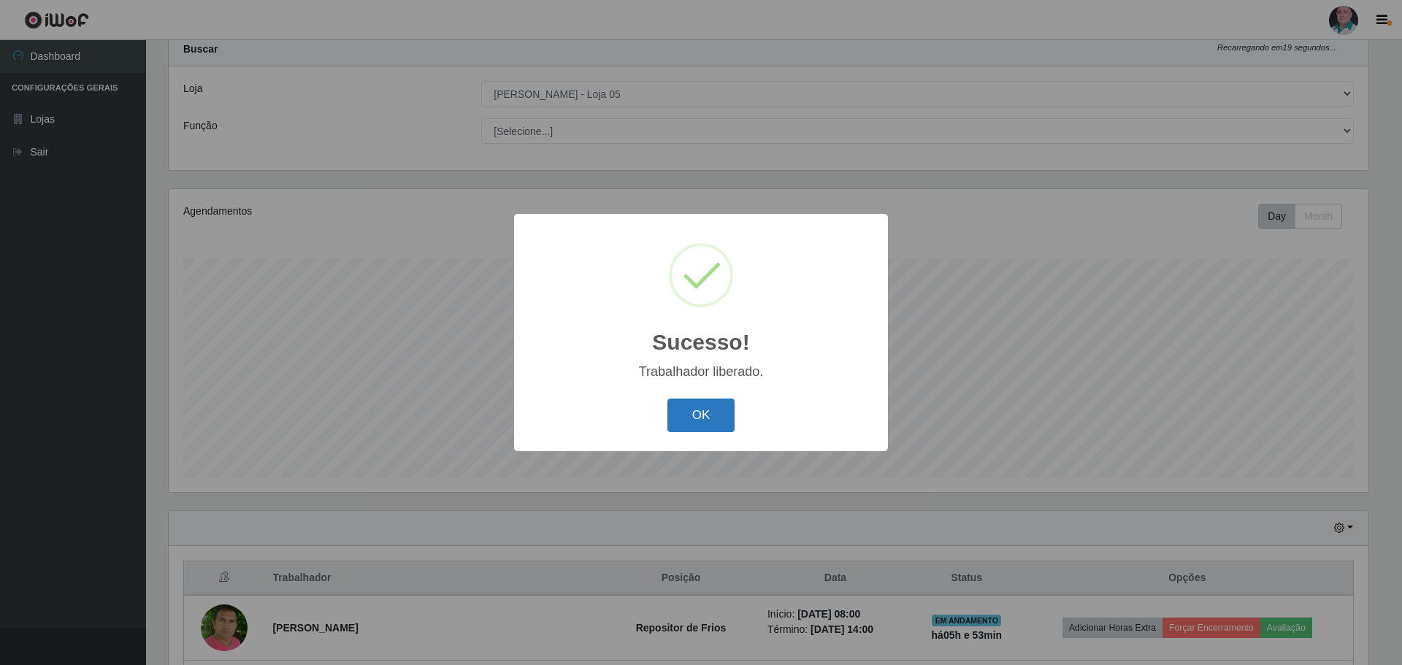
click at [697, 415] on button "OK" at bounding box center [702, 416] width 68 height 34
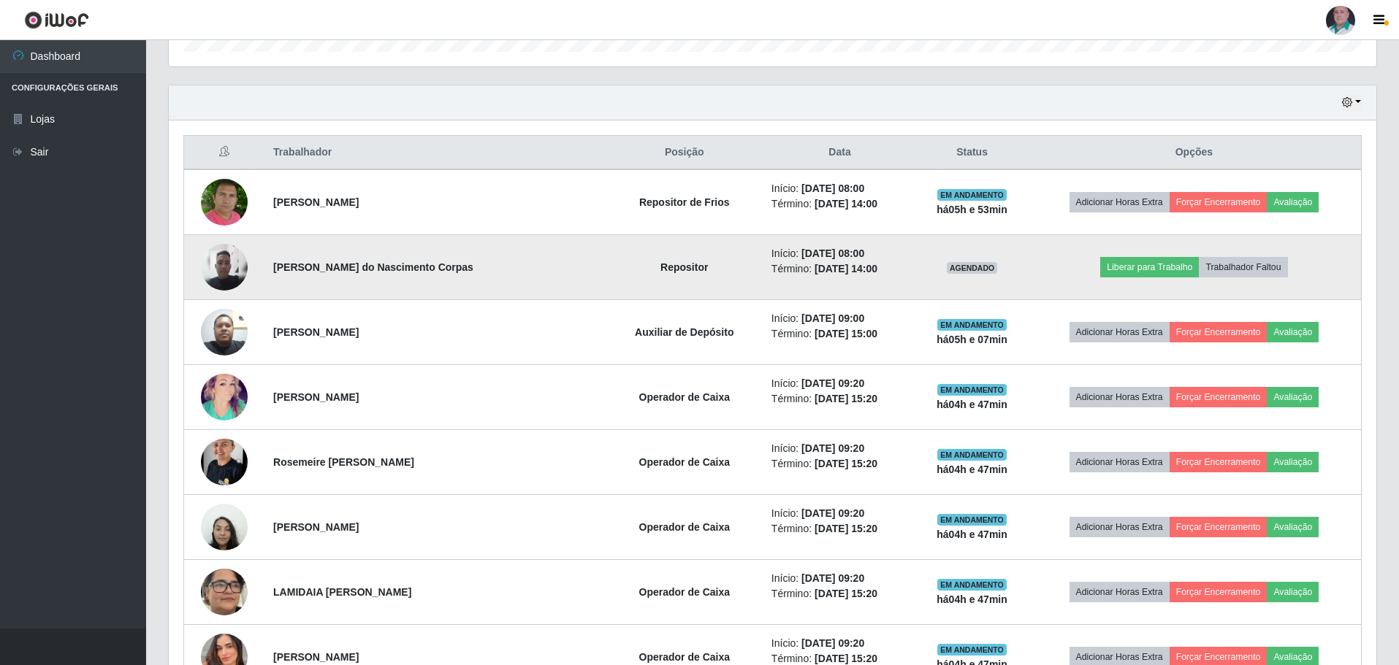
scroll to position [483, 0]
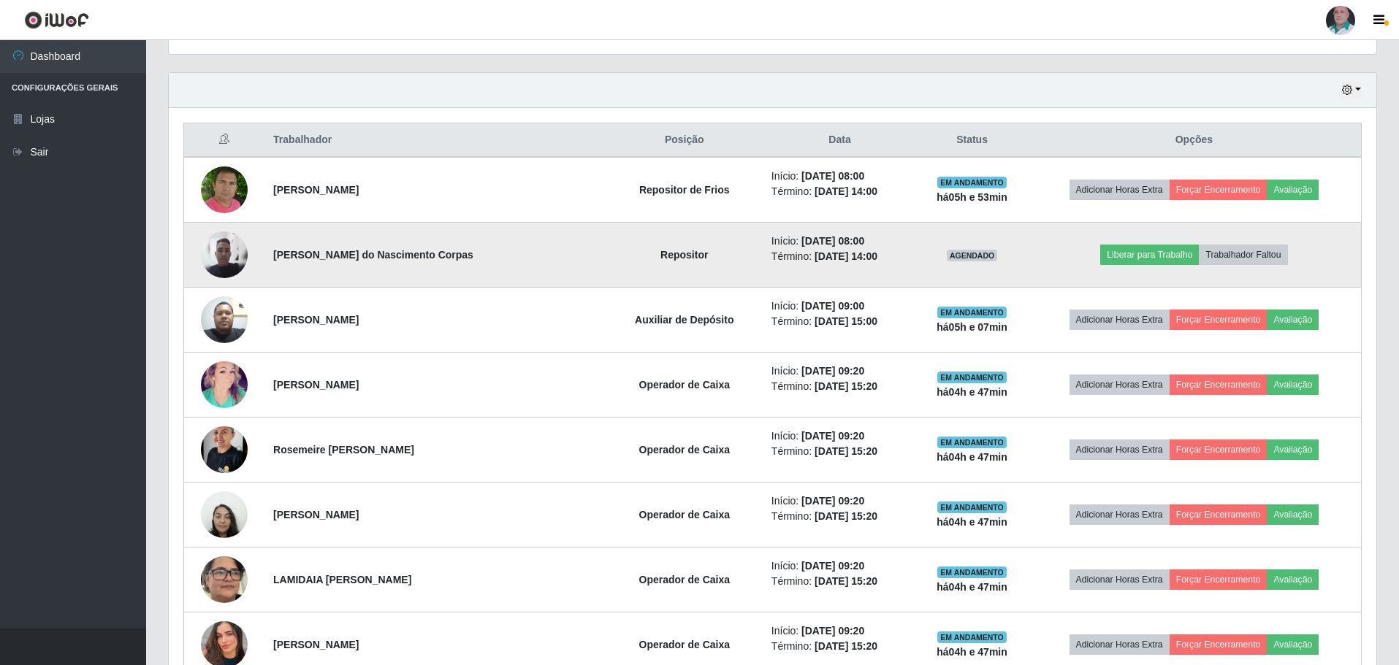
click at [224, 246] on img at bounding box center [224, 255] width 47 height 47
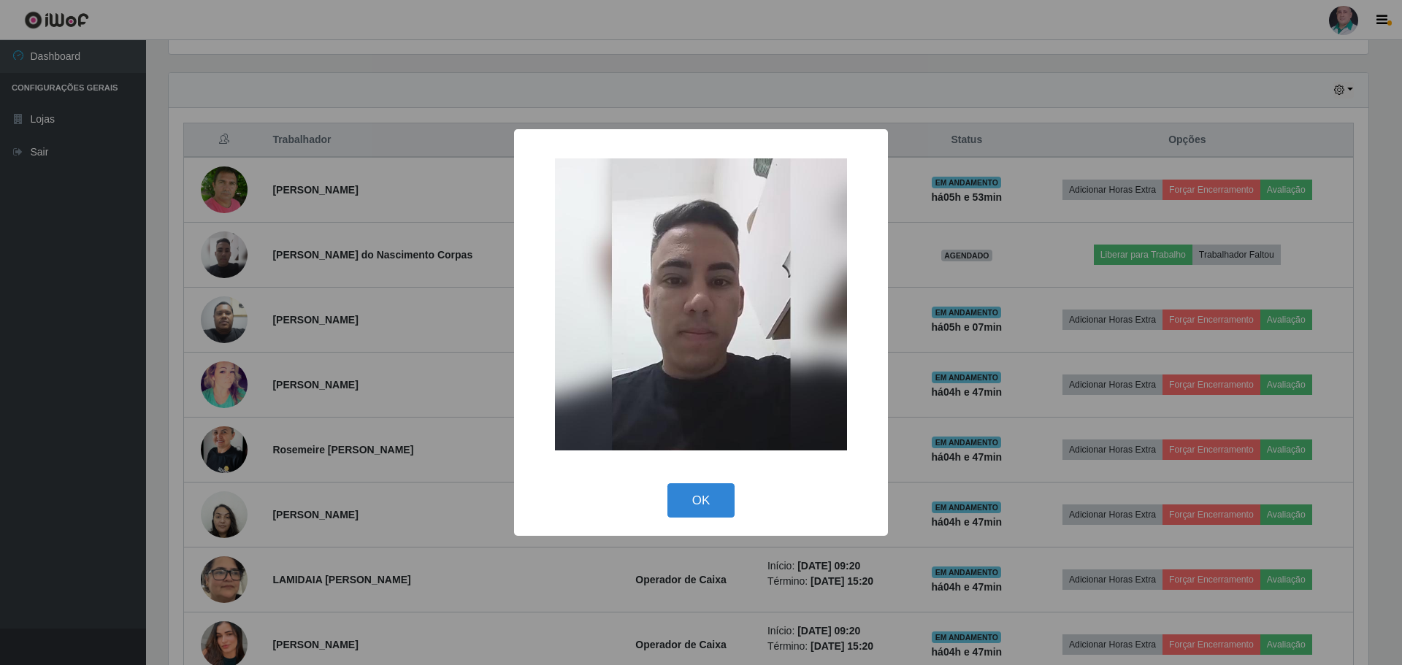
click at [226, 252] on div "× OK Cancel" at bounding box center [701, 332] width 1402 height 665
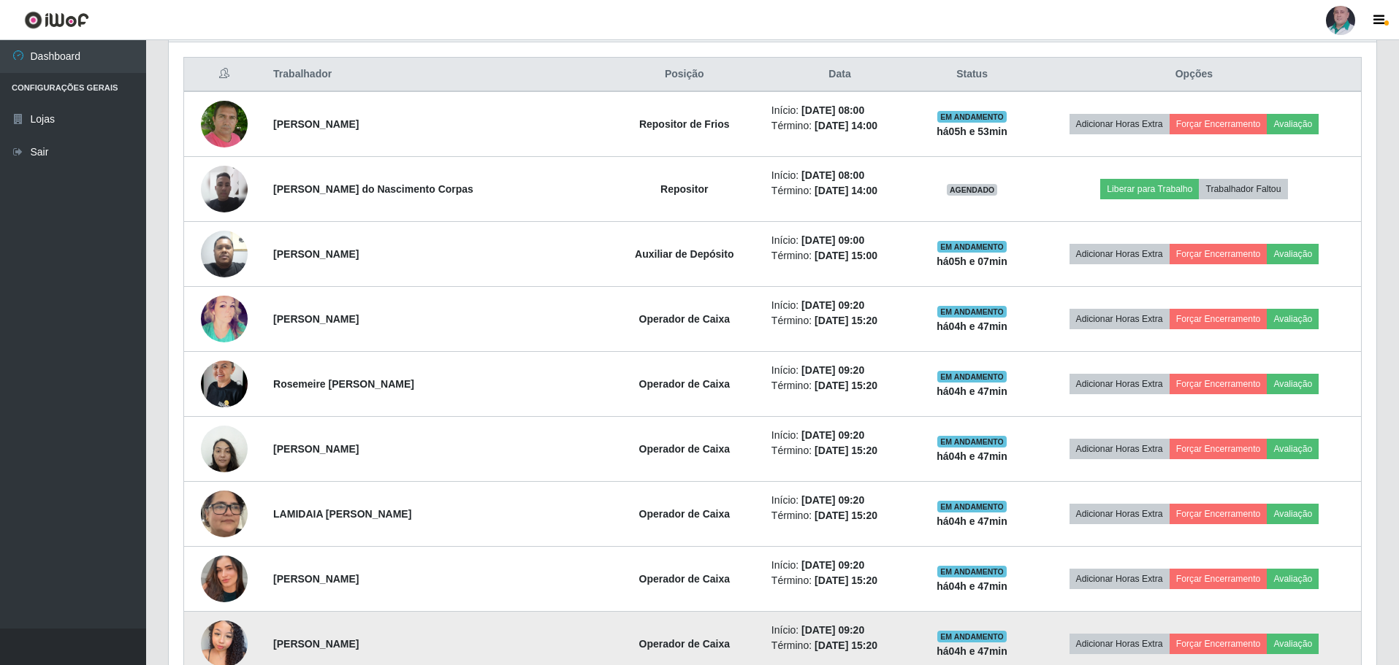
scroll to position [337, 0]
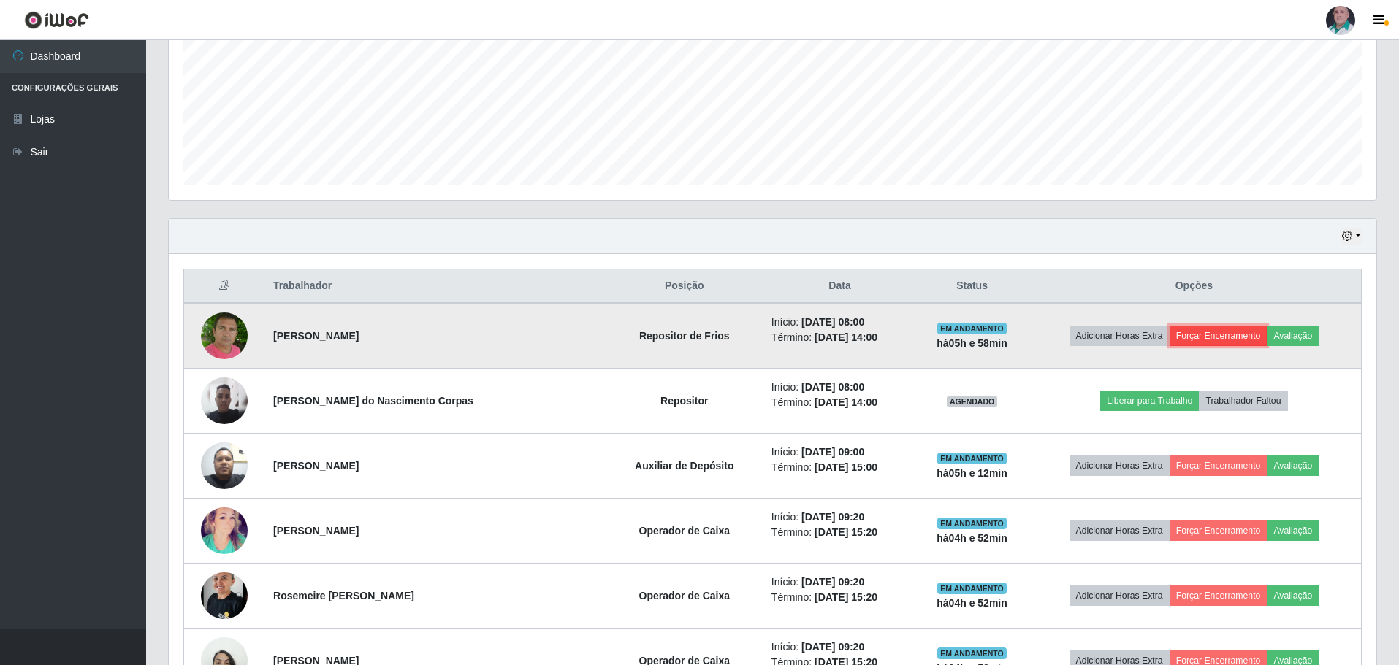
click at [1207, 335] on button "Forçar Encerramento" at bounding box center [1218, 336] width 98 height 20
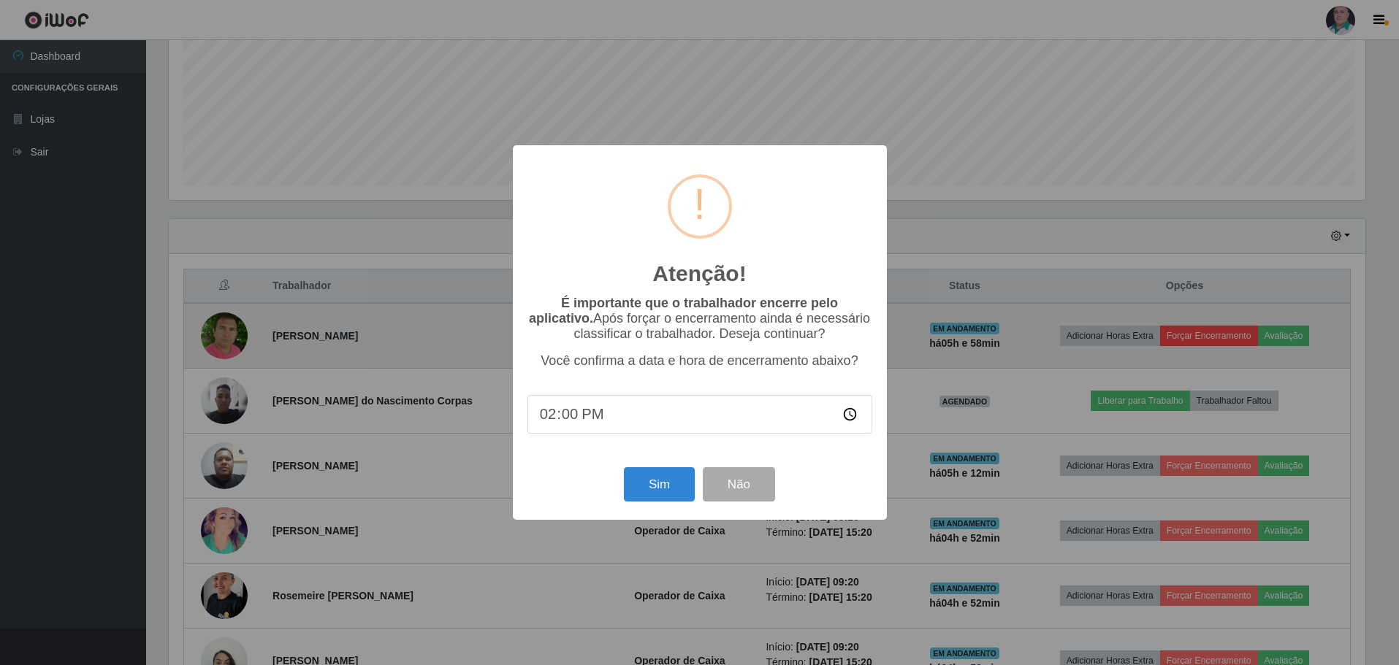
scroll to position [303, 1200]
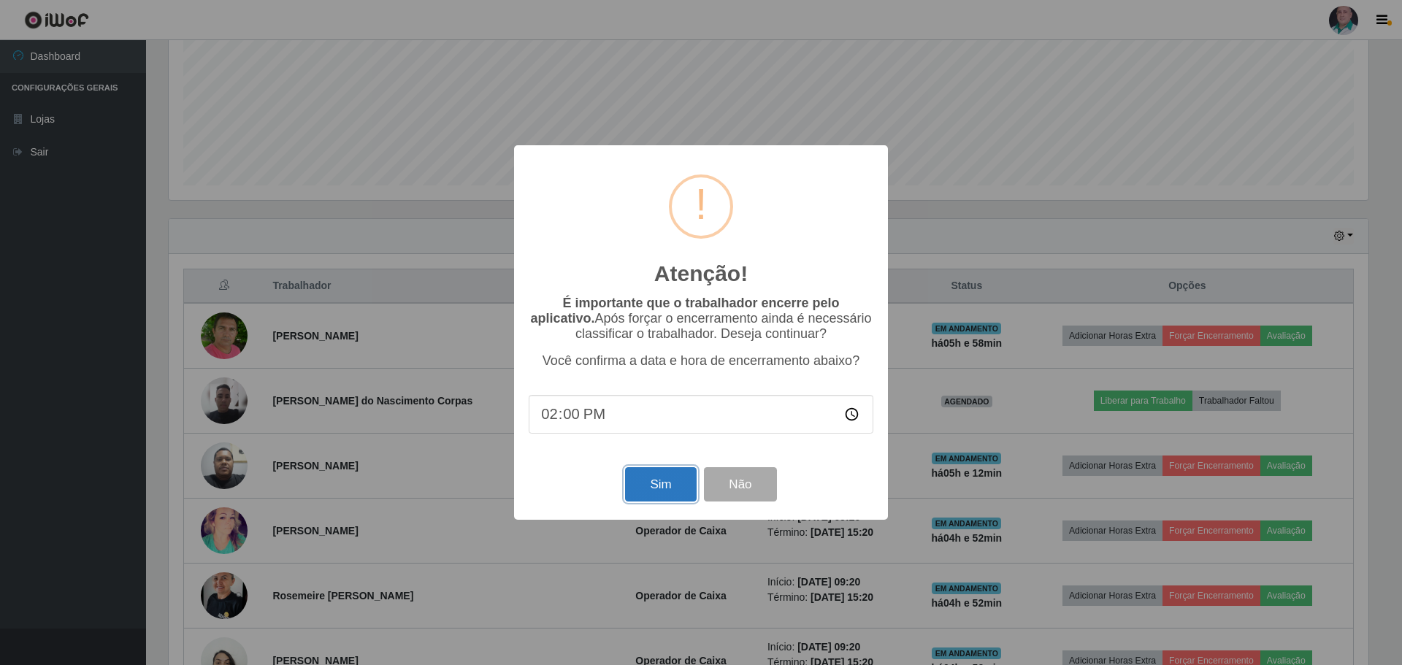
click at [662, 484] on button "Sim" at bounding box center [660, 484] width 71 height 34
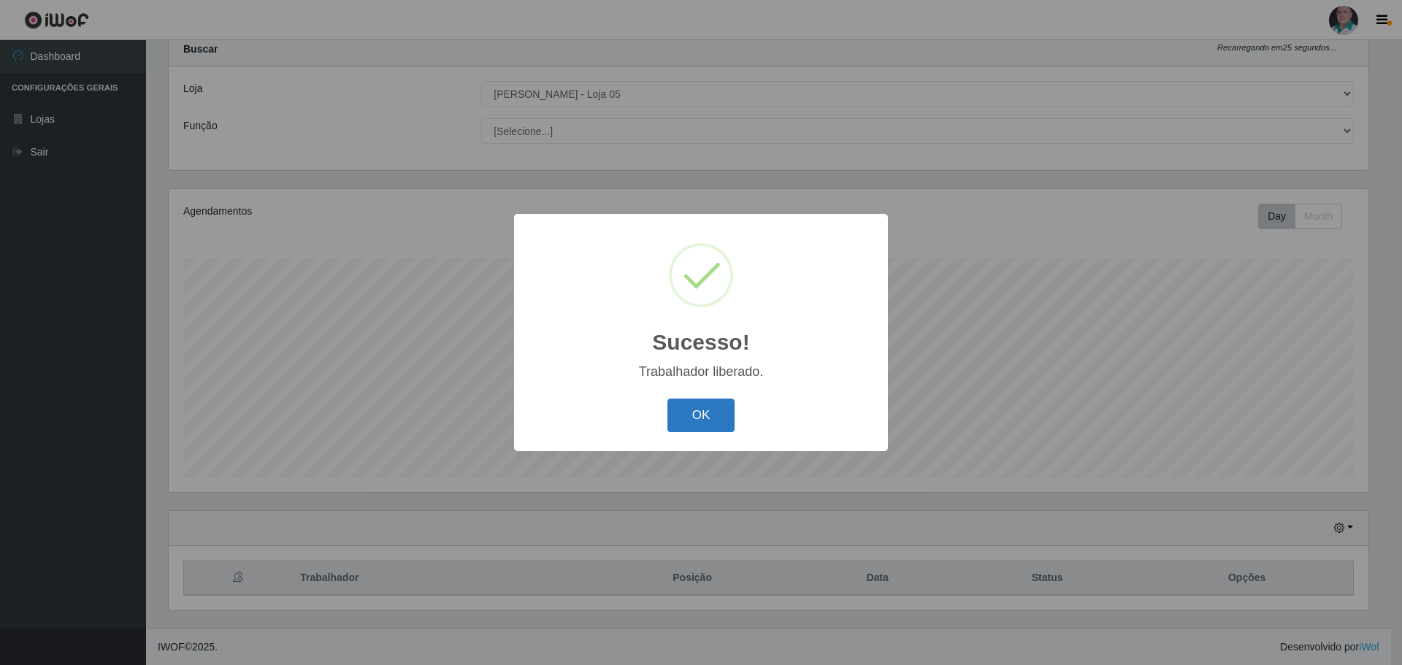
click at [696, 423] on button "OK" at bounding box center [702, 416] width 68 height 34
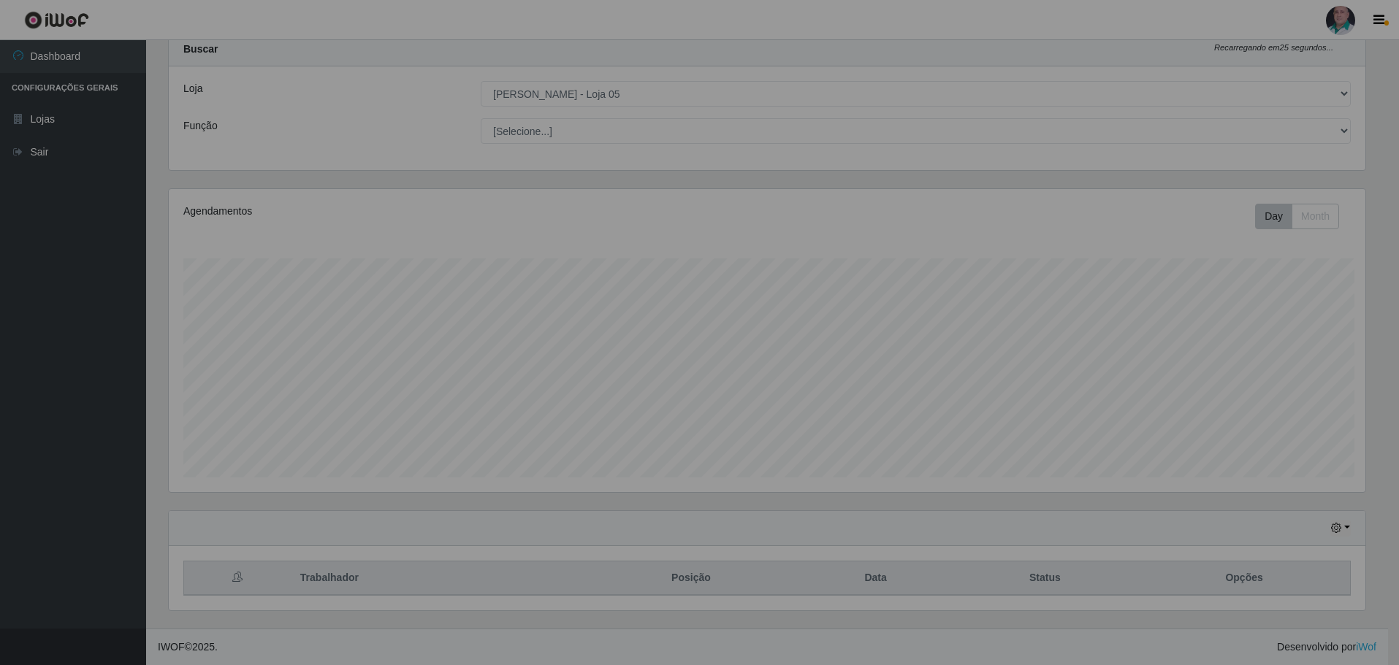
scroll to position [303, 1207]
